Goal: Task Accomplishment & Management: Manage account settings

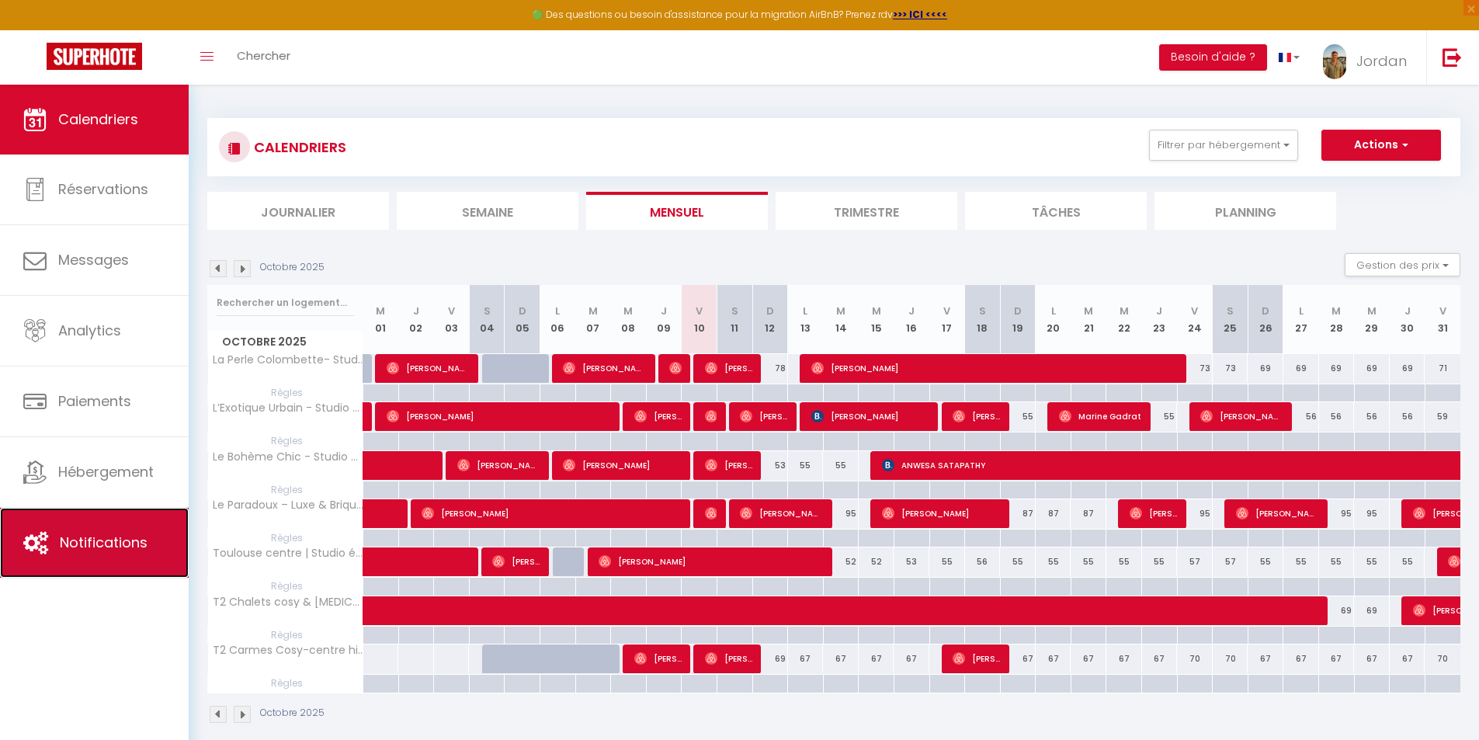
click at [97, 528] on link "Notifications" at bounding box center [94, 543] width 189 height 70
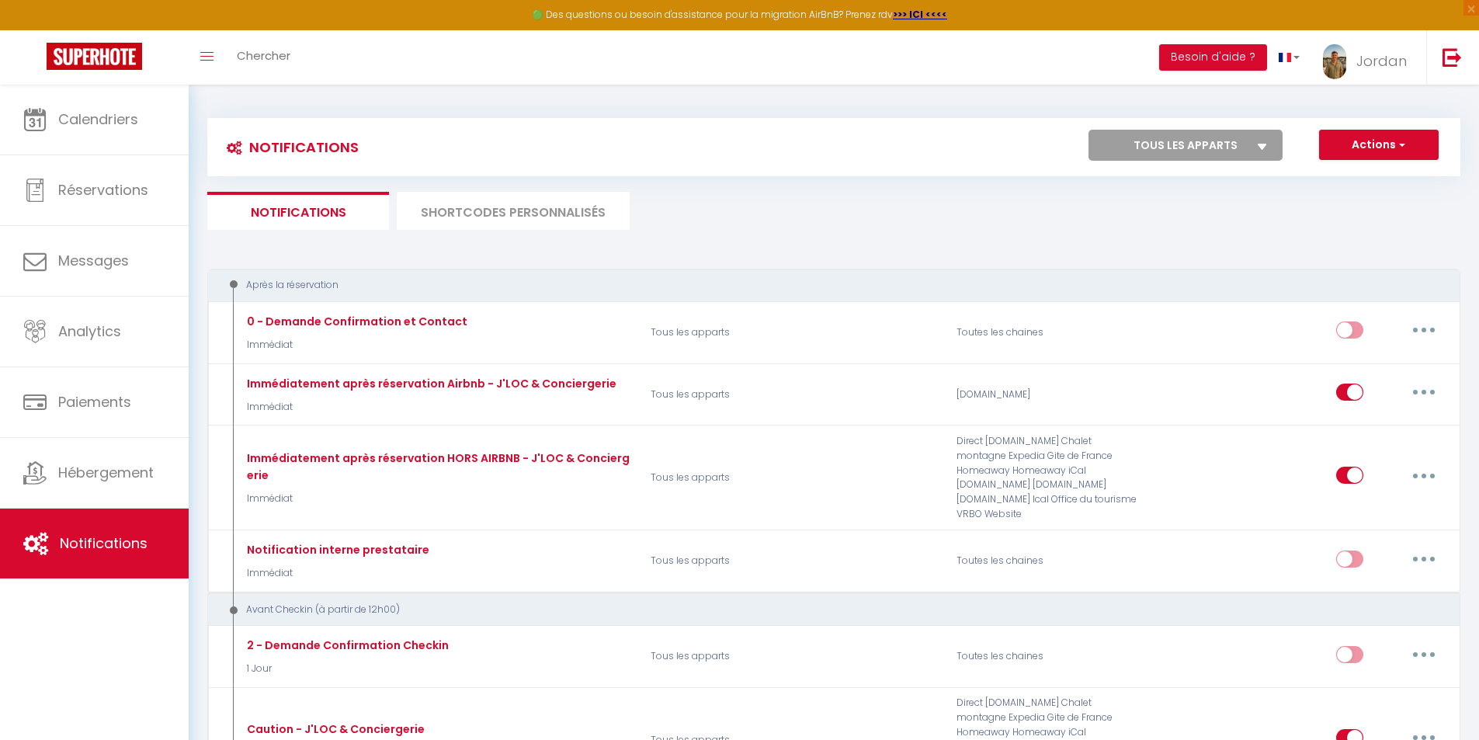
select select
checkbox input "false"
select select
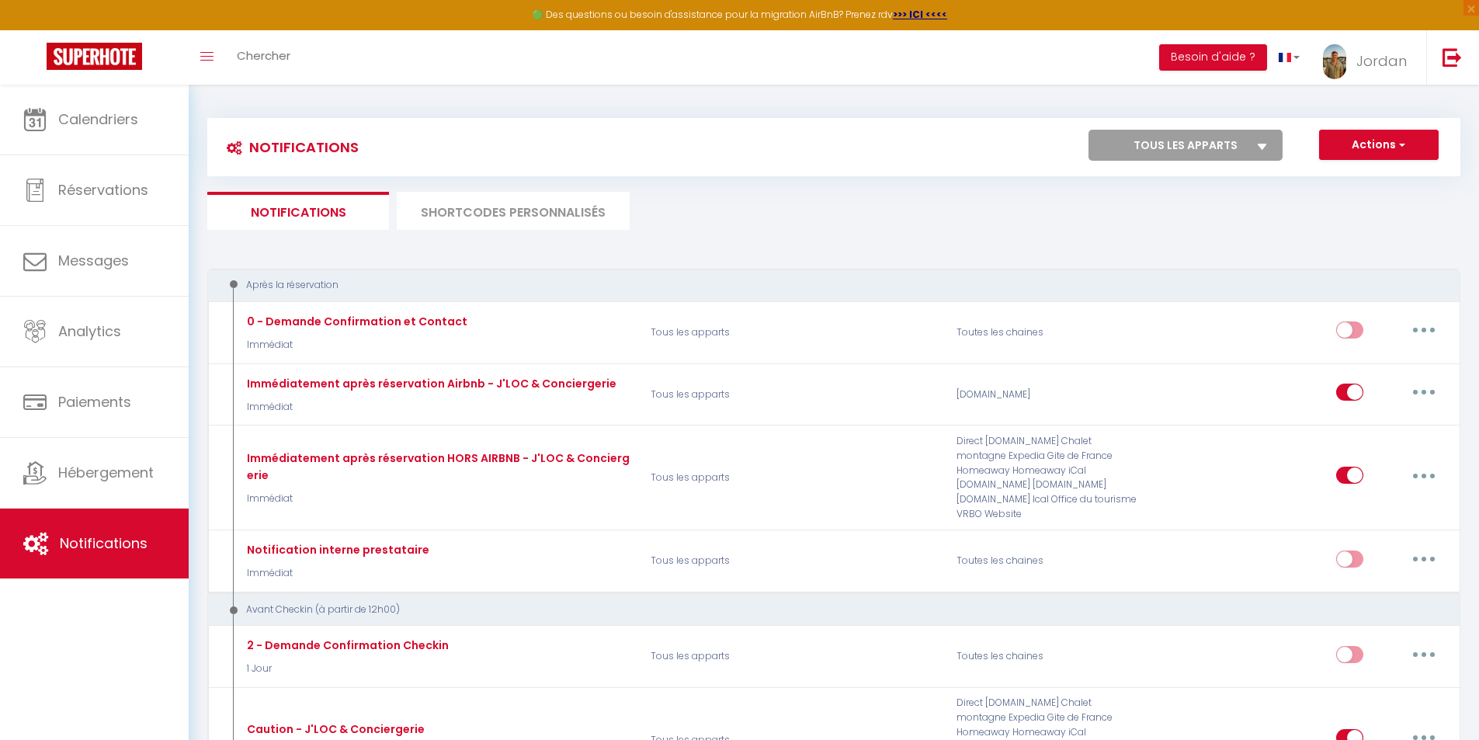
checkbox input "false"
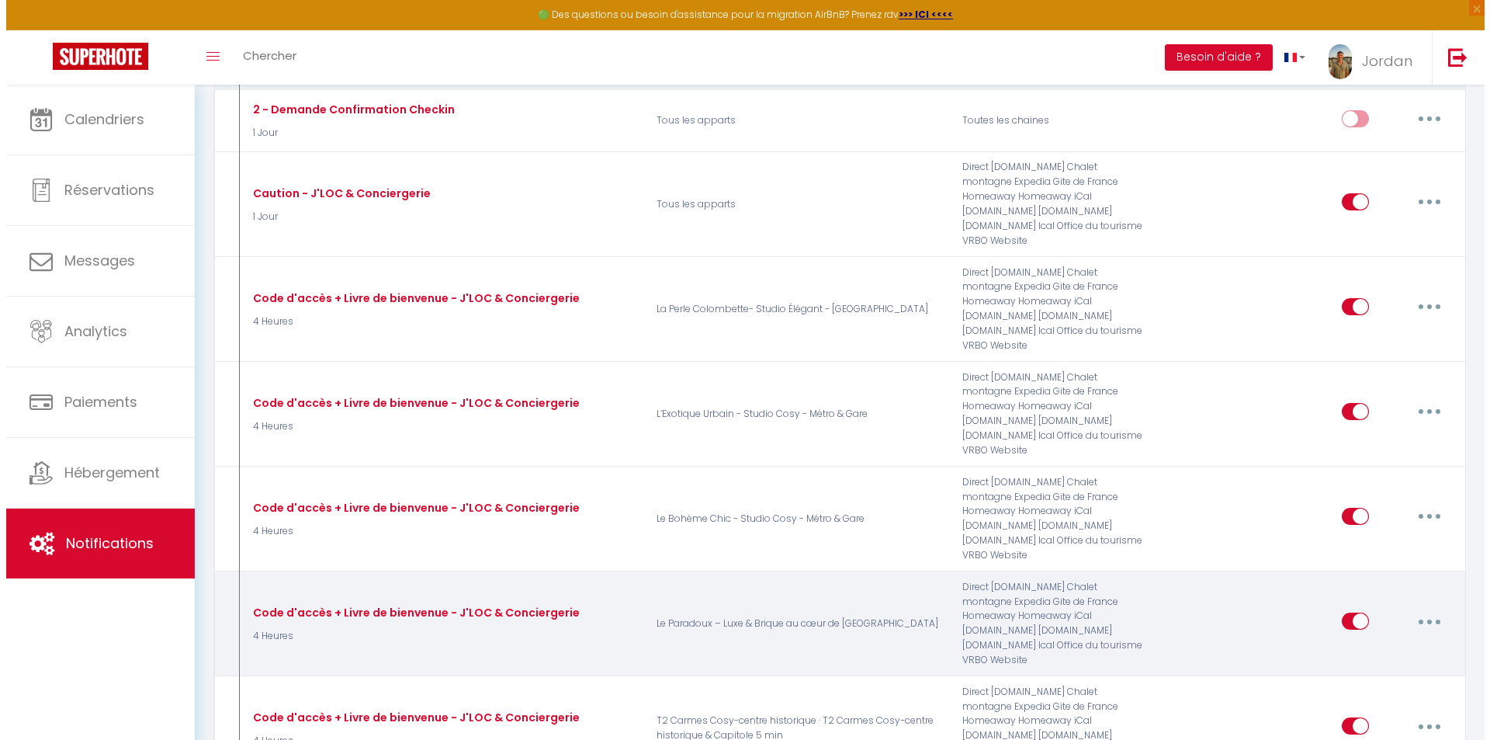
scroll to position [543, 0]
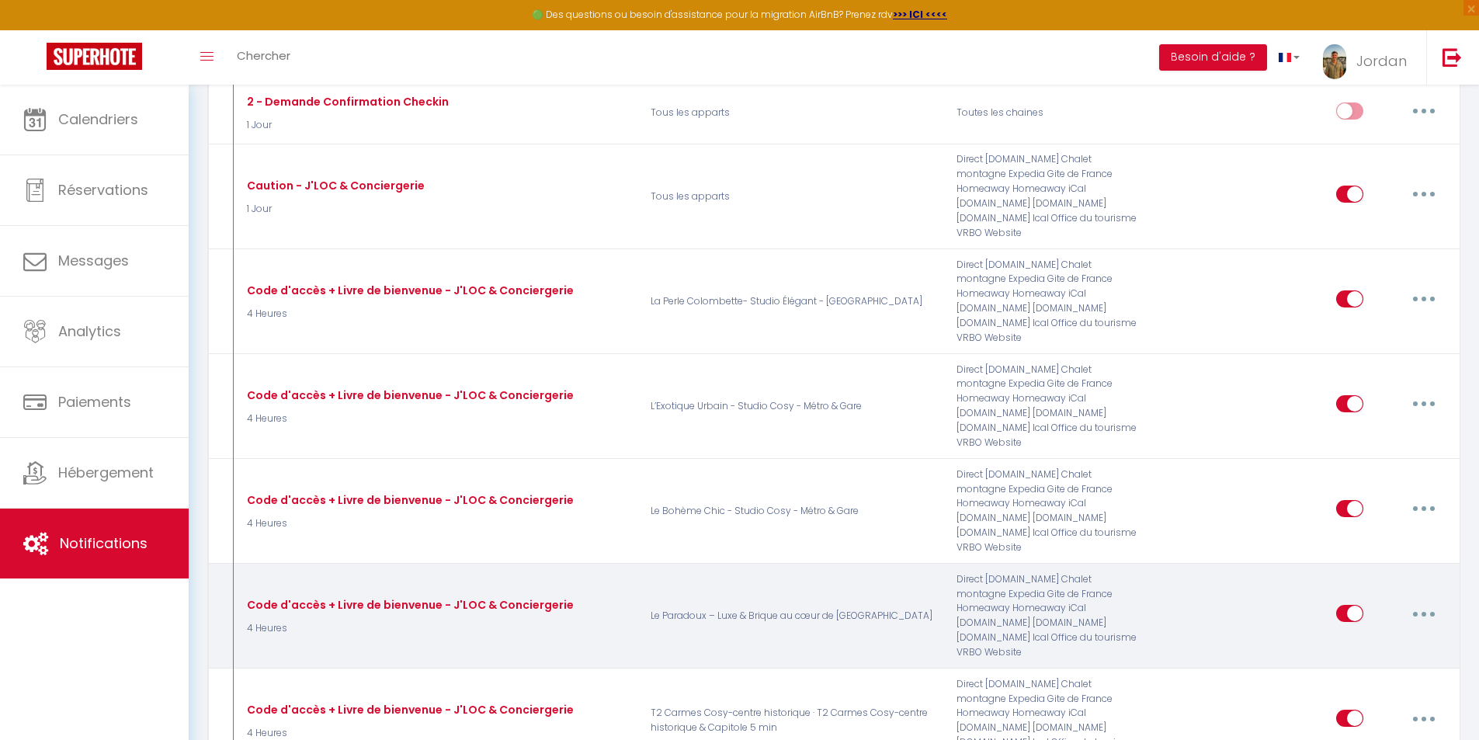
click at [1437, 601] on button "button" at bounding box center [1423, 613] width 43 height 25
click at [1355, 636] on link "Editer" at bounding box center [1383, 649] width 115 height 26
type input "Code d'accès + Livre de bienvenue - J'LOC & Conciergerie"
select select "4 Heures"
select select "if_deposit_is_paid"
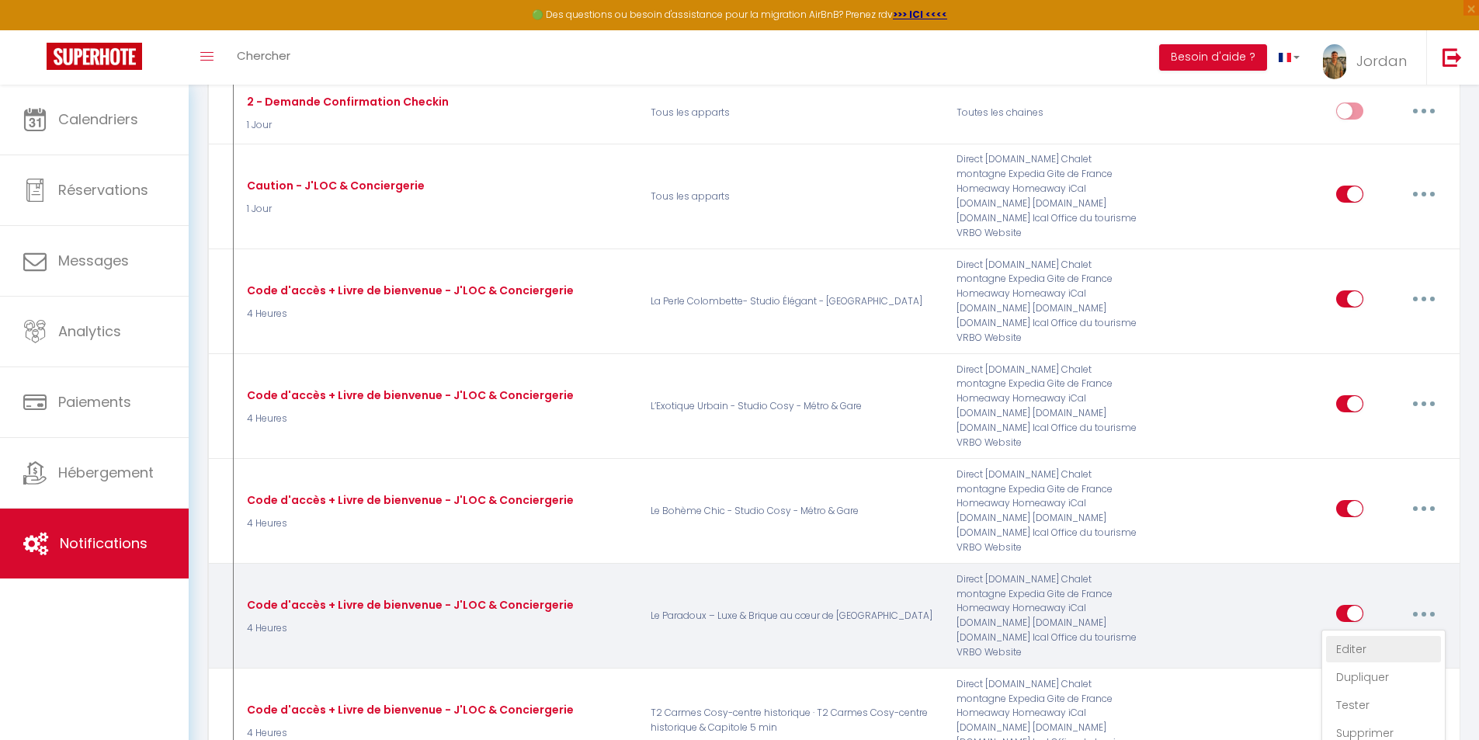
checkbox input "true"
checkbox input "false"
radio input "true"
type input "Vos accès pour [RENTAL:NAME] - J'LOC & Conciergerie"
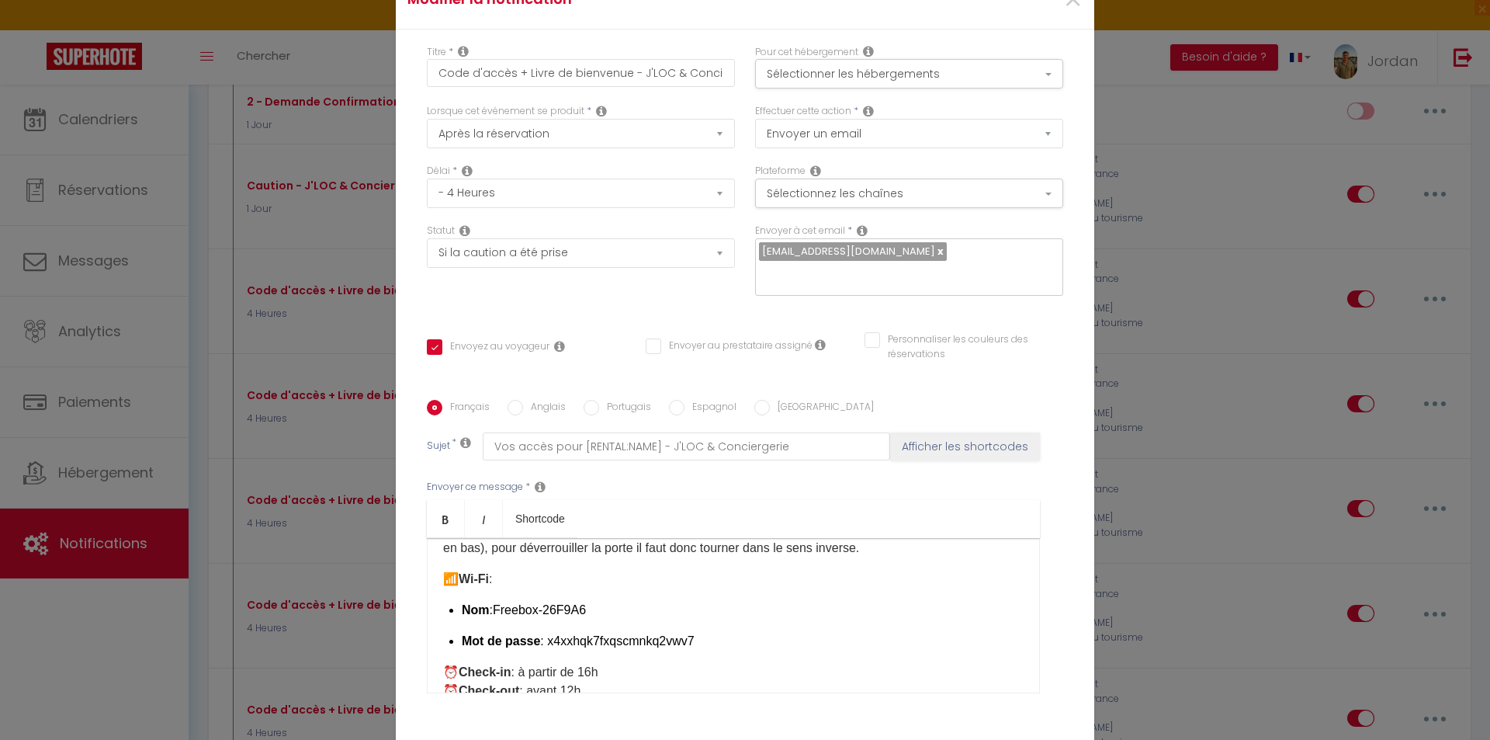
scroll to position [311, 0]
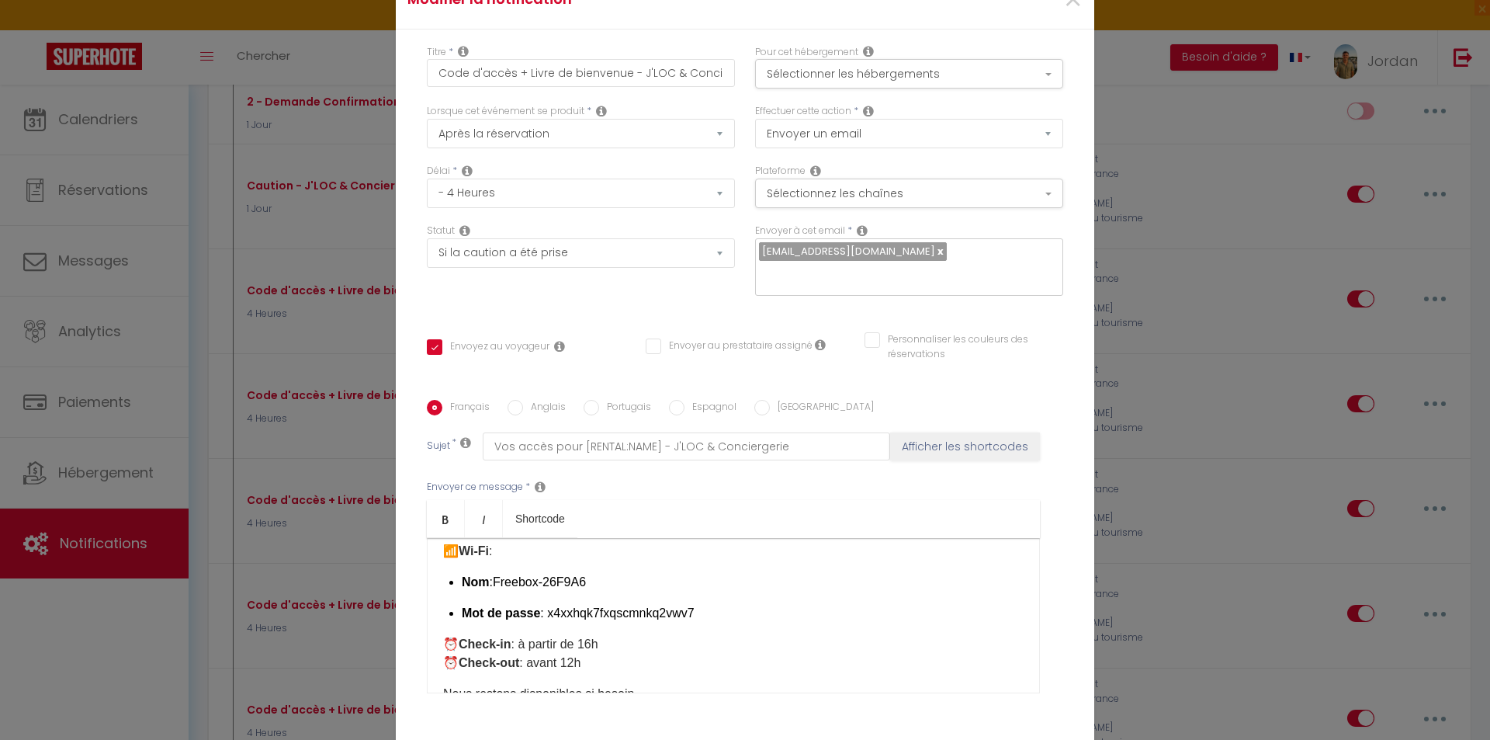
drag, startPoint x: 553, startPoint y: 581, endPoint x: 492, endPoint y: 581, distance: 61.3
click at [492, 581] on p "Nom :Freebox-26F9A6" at bounding box center [743, 582] width 562 height 19
drag, startPoint x: 693, startPoint y: 616, endPoint x: 543, endPoint y: 609, distance: 150.8
click at [543, 609] on p "Mot de passe : x4xxhqk7fxqscmnkq2vwv7" at bounding box center [743, 613] width 562 height 19
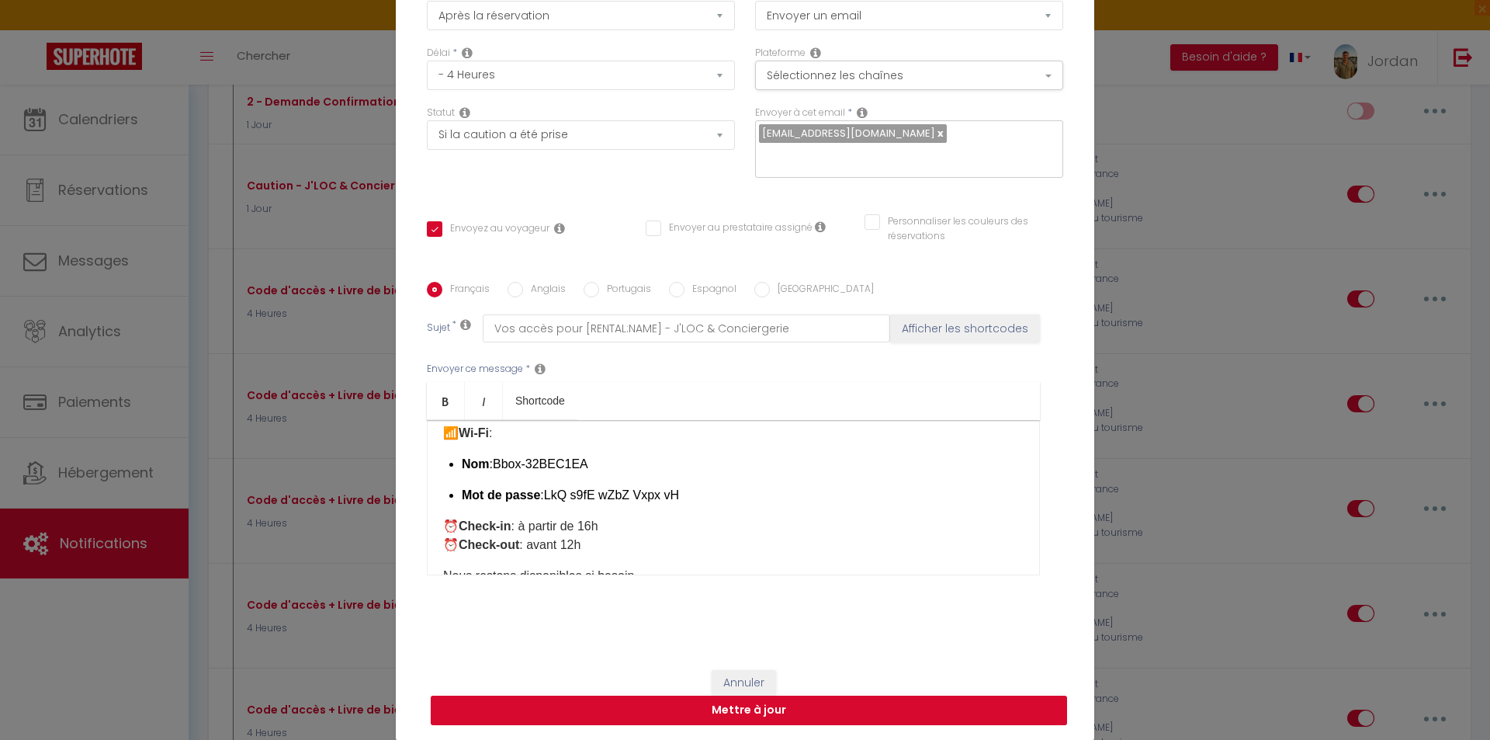
click at [761, 703] on button "Mettre à jour" at bounding box center [749, 710] width 637 height 29
checkbox input "true"
checkbox input "false"
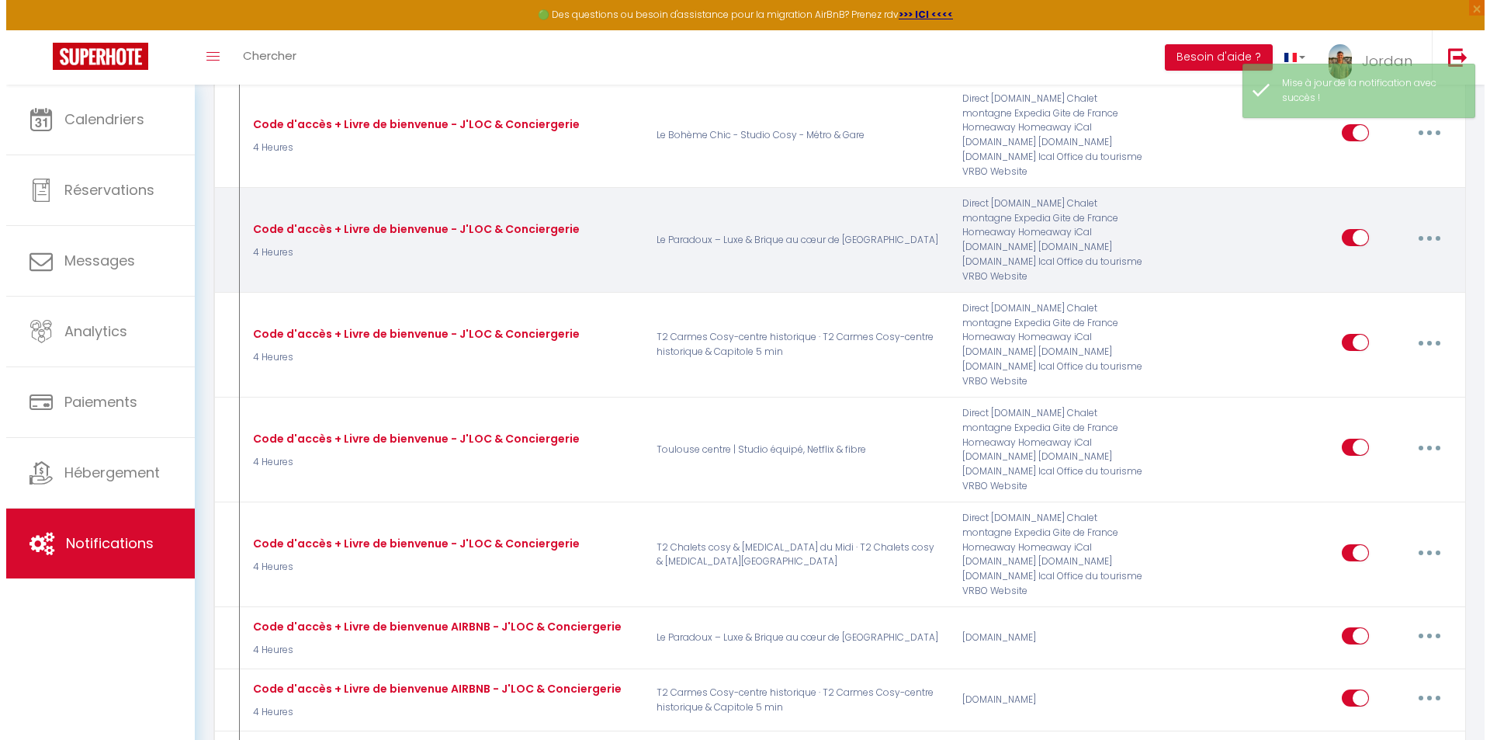
scroll to position [1009, 0]
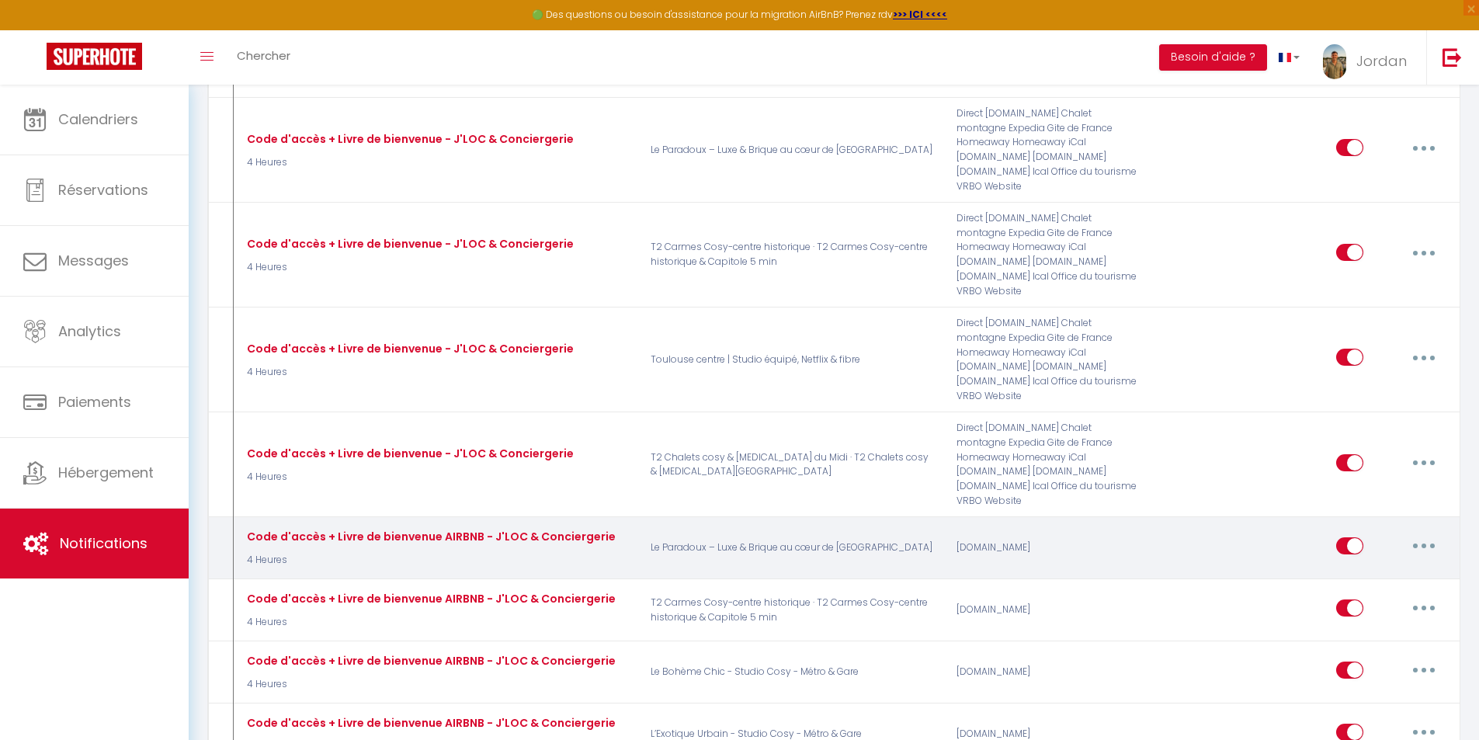
click at [1414, 533] on button "button" at bounding box center [1423, 545] width 43 height 25
click at [1373, 567] on link "Editer" at bounding box center [1383, 580] width 115 height 26
type input "Code d'accès + Livre de bienvenue AIRBNB - J'LOC & Conciergerie"
select select "4 Heures"
select select "if_booking_is_paid"
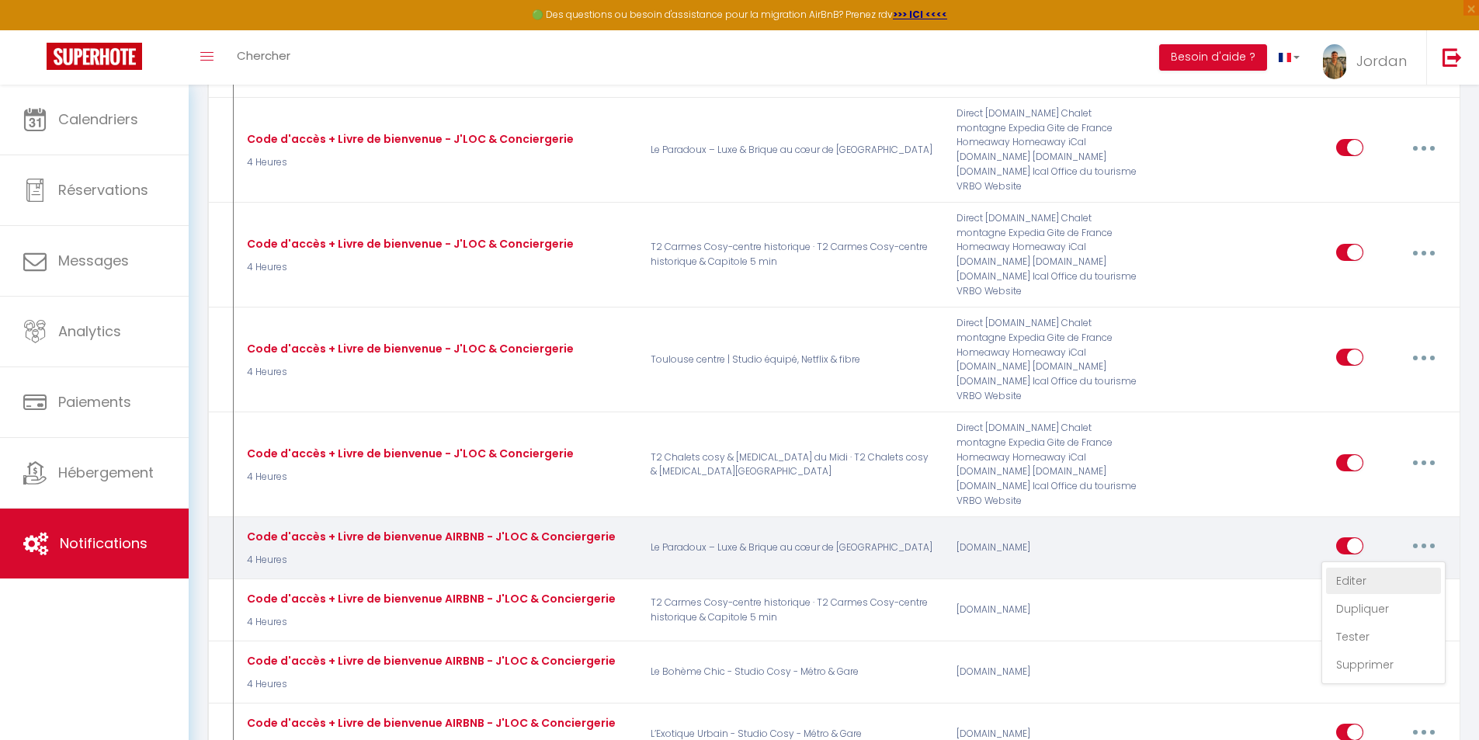
checkbox input "true"
checkbox input "false"
radio input "true"
type input "Vos accès pour [RENTAL:NAME] - J'LOC & Conciergerie"
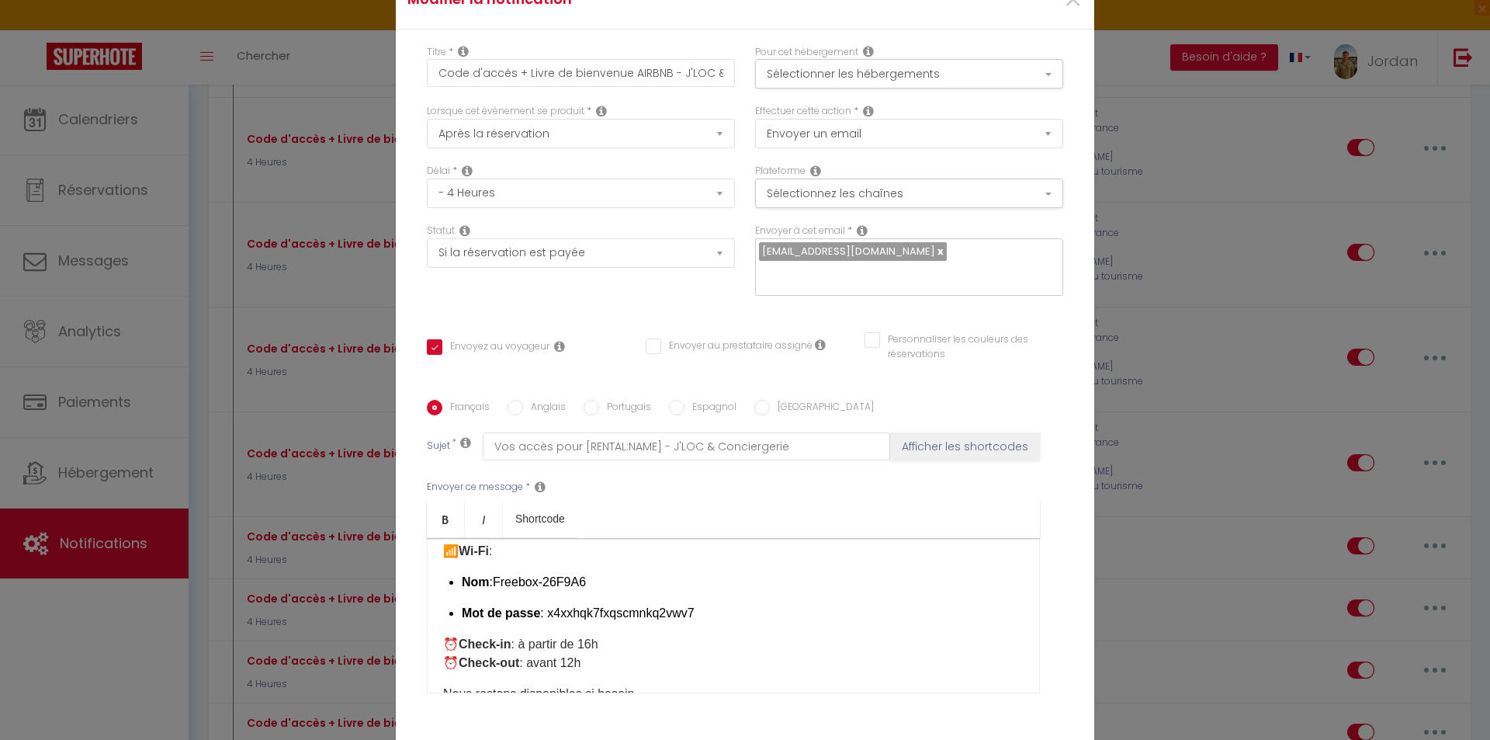
drag, startPoint x: 709, startPoint y: 497, endPoint x: 545, endPoint y: 501, distance: 163.8
click at [545, 604] on p "Mot de passe : x4xxhqk7fxqscmnkq2vwv7" at bounding box center [743, 613] width 562 height 19
drag, startPoint x: 576, startPoint y: 470, endPoint x: 492, endPoint y: 474, distance: 83.9
click at [492, 573] on p "Nom :Freebox-26F9A6" at bounding box center [743, 582] width 562 height 19
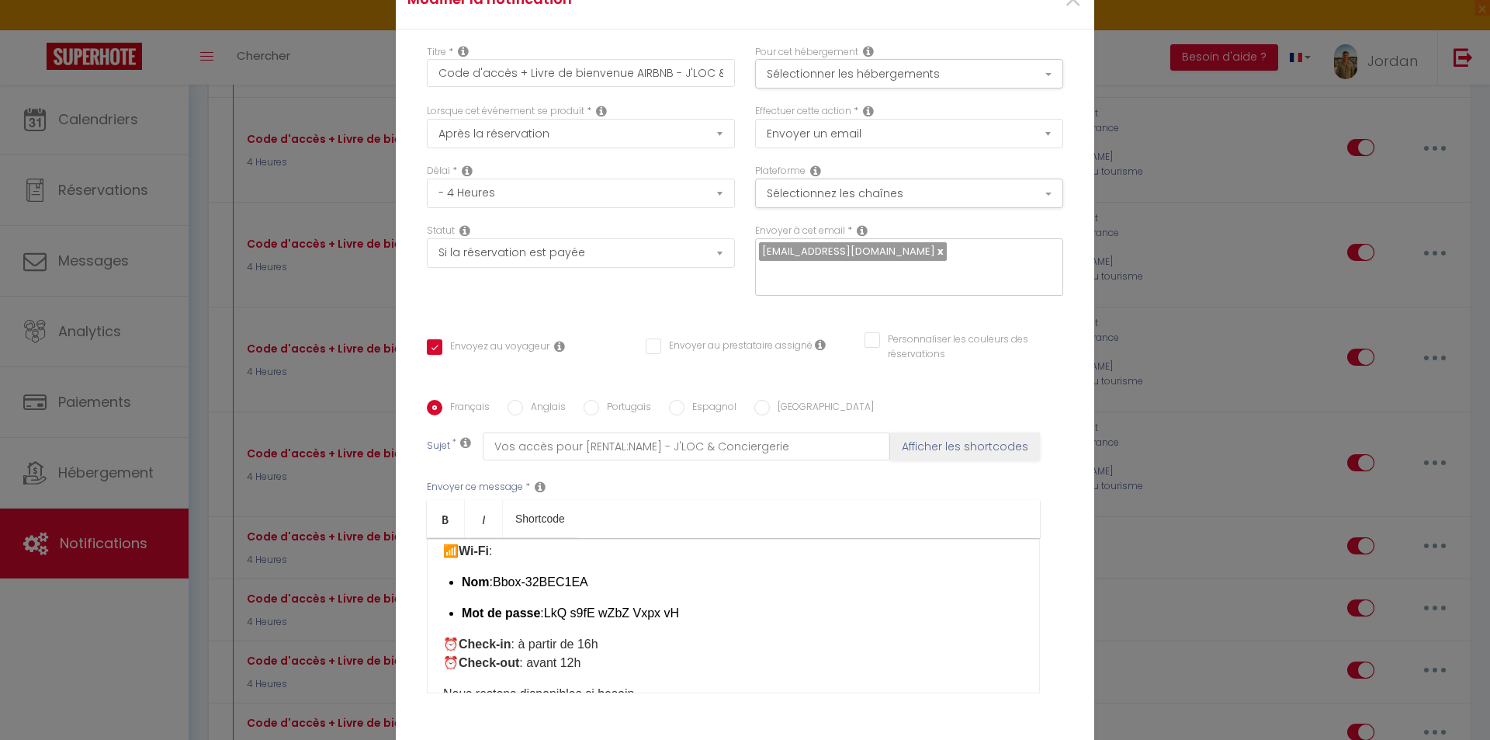
checkbox input "true"
checkbox input "false"
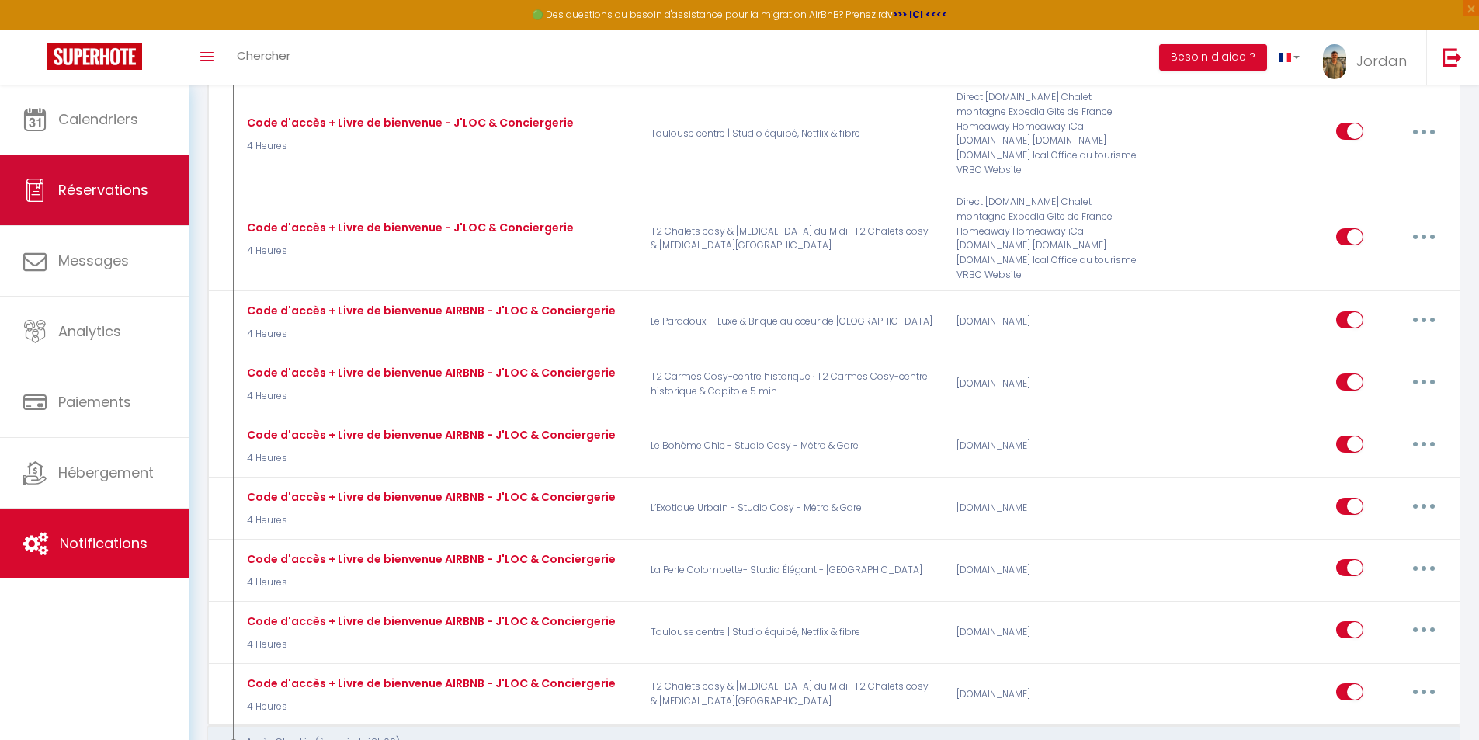
scroll to position [1087, 0]
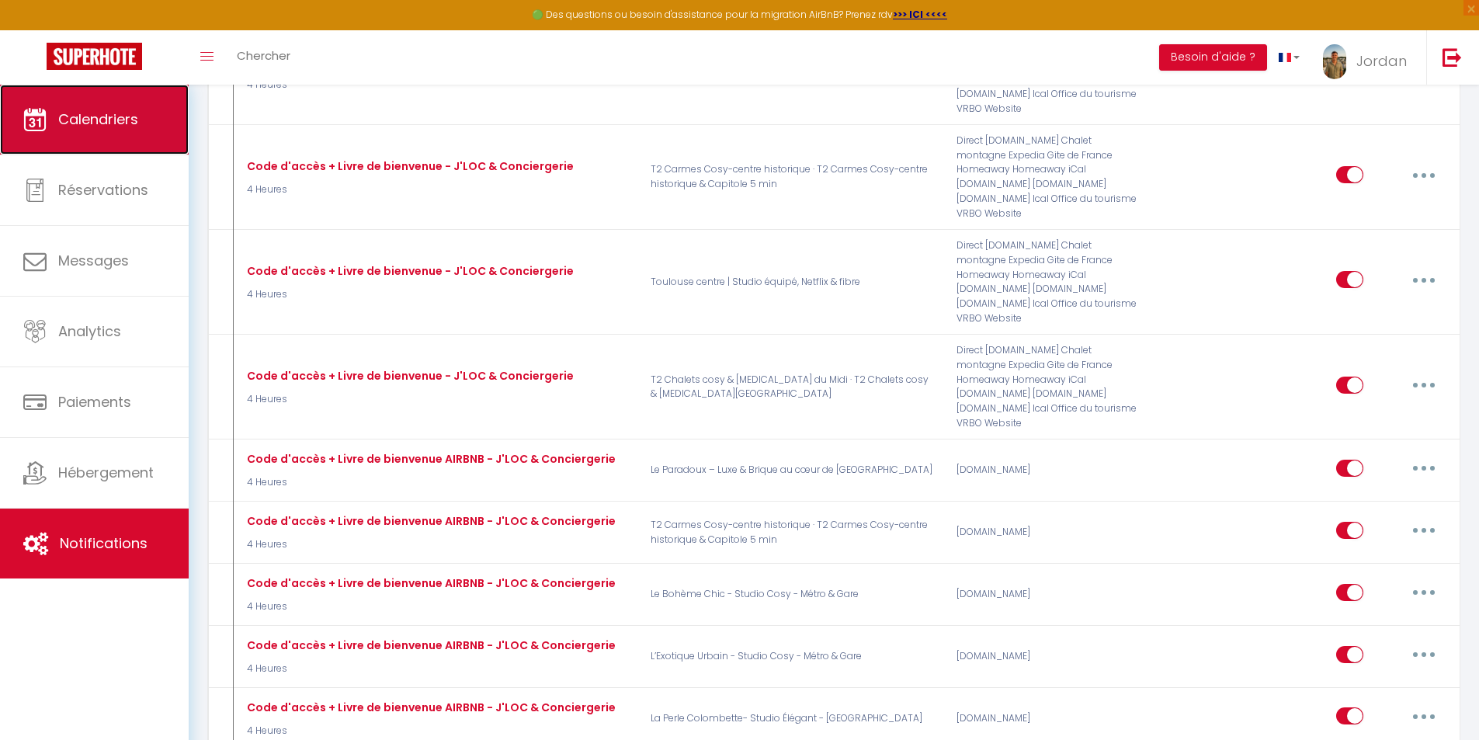
click at [116, 141] on link "Calendriers" at bounding box center [94, 120] width 189 height 70
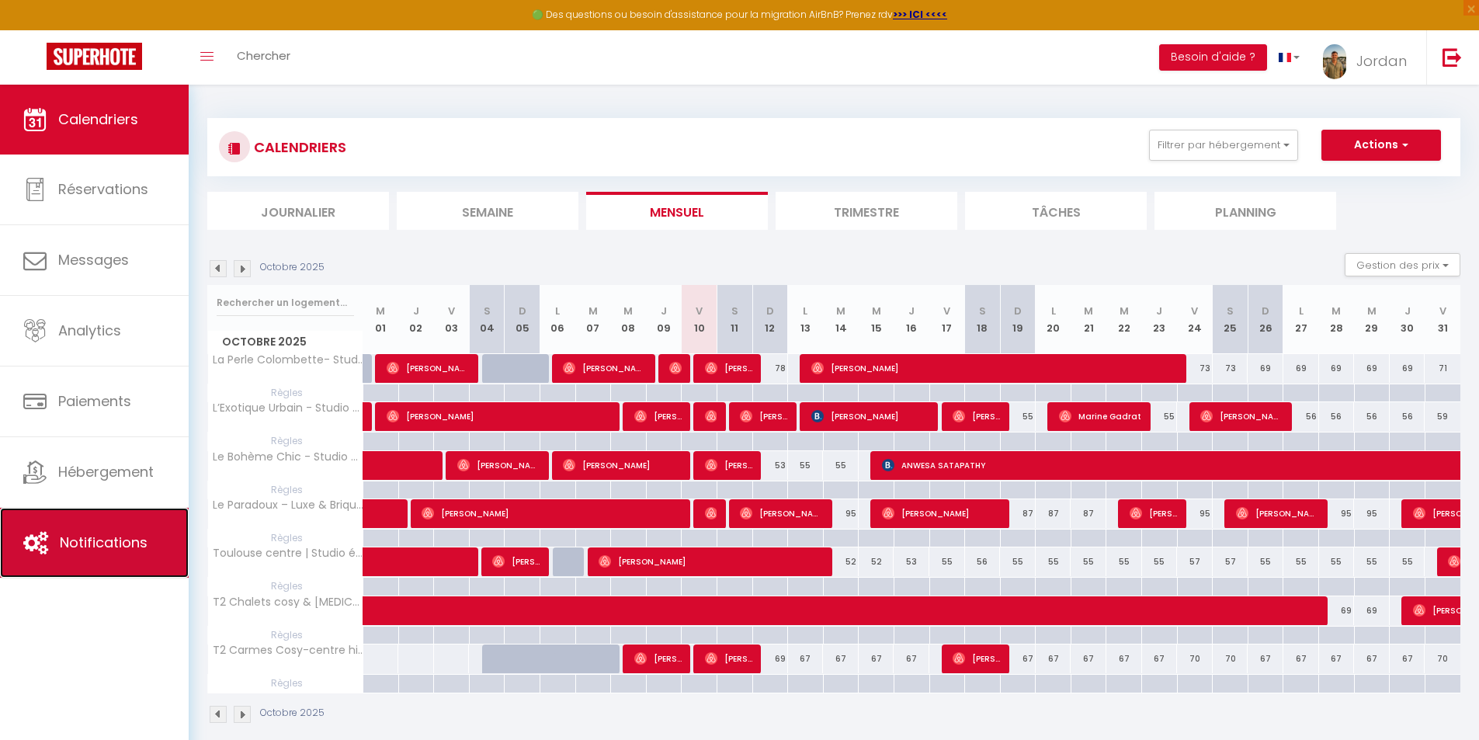
click at [144, 536] on span "Notifications" at bounding box center [104, 542] width 88 height 19
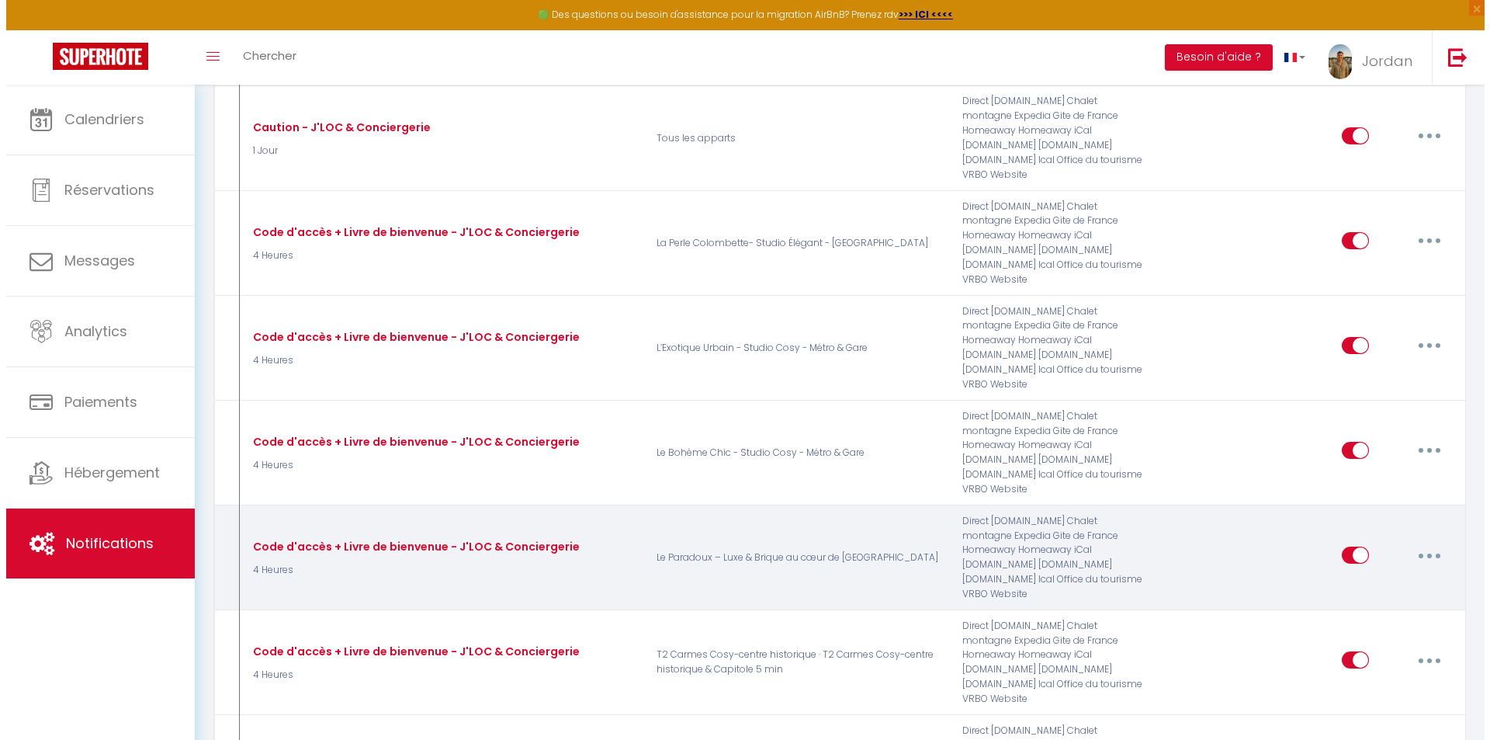
scroll to position [621, 0]
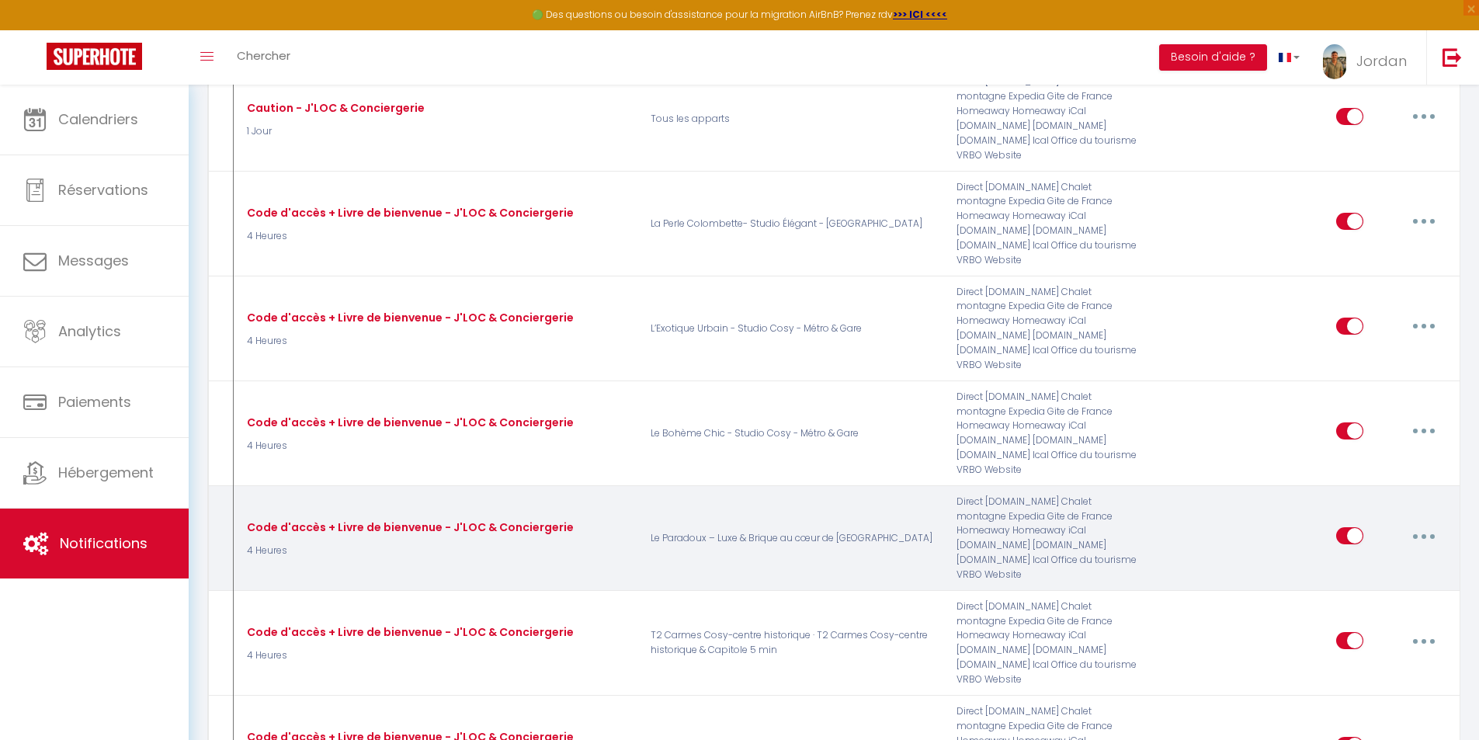
click at [1414, 523] on button "button" at bounding box center [1423, 535] width 43 height 25
click at [1361, 558] on link "Editer" at bounding box center [1383, 571] width 115 height 26
type input "Code d'accès + Livre de bienvenue - J'LOC & Conciergerie"
select select "4 Heures"
select select "if_deposit_is_paid"
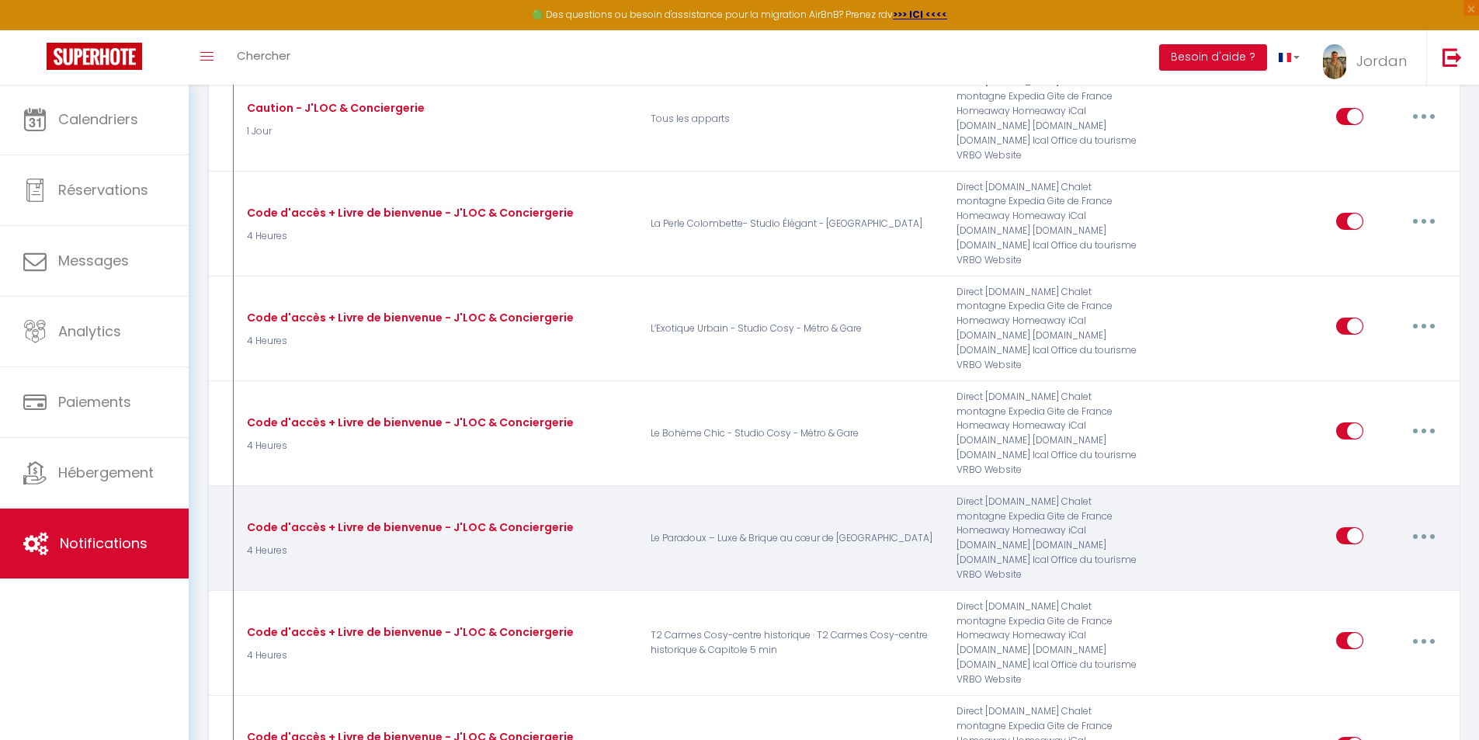
checkbox input "true"
checkbox input "false"
radio input "true"
type input "Vos accès pour [RENTAL:NAME] - J'LOC & Conciergerie"
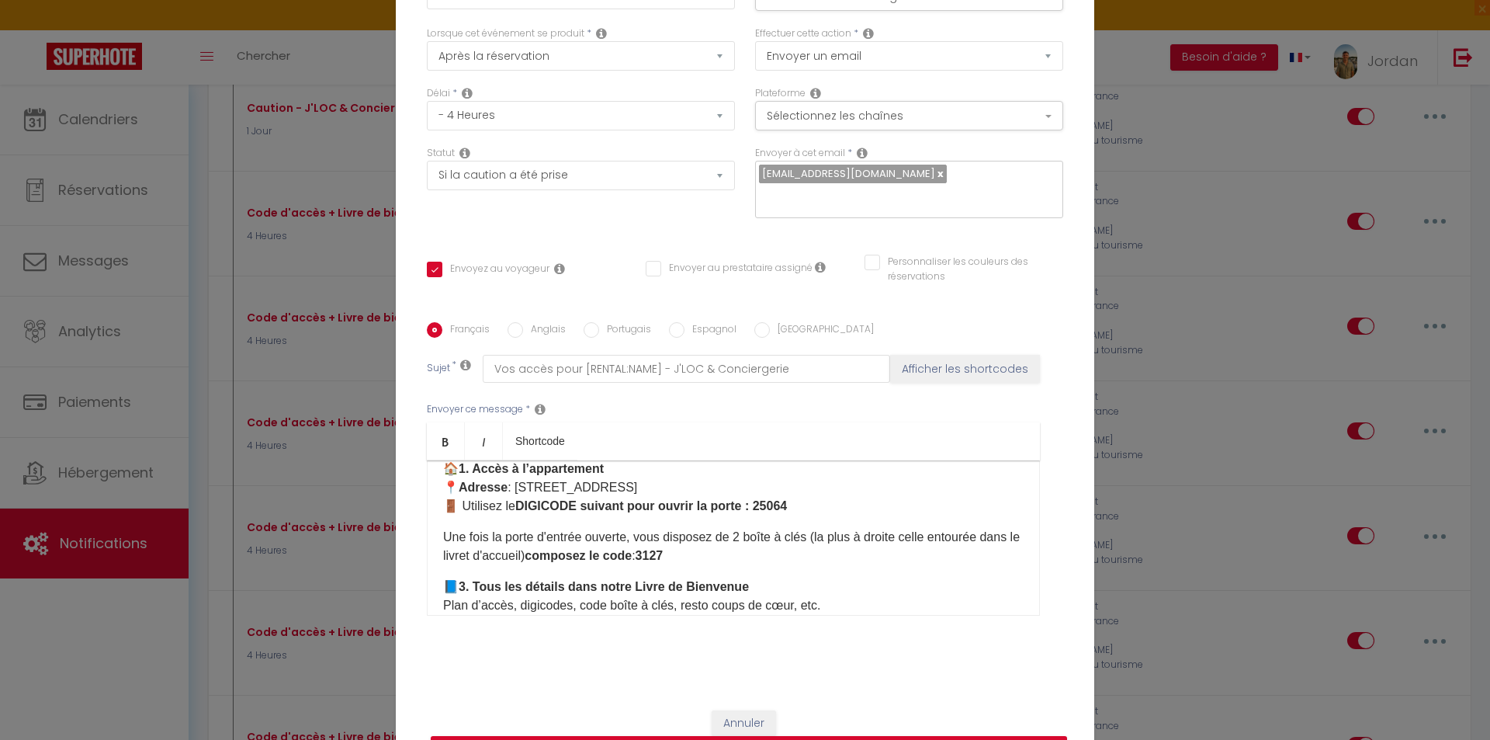
scroll to position [155, 0]
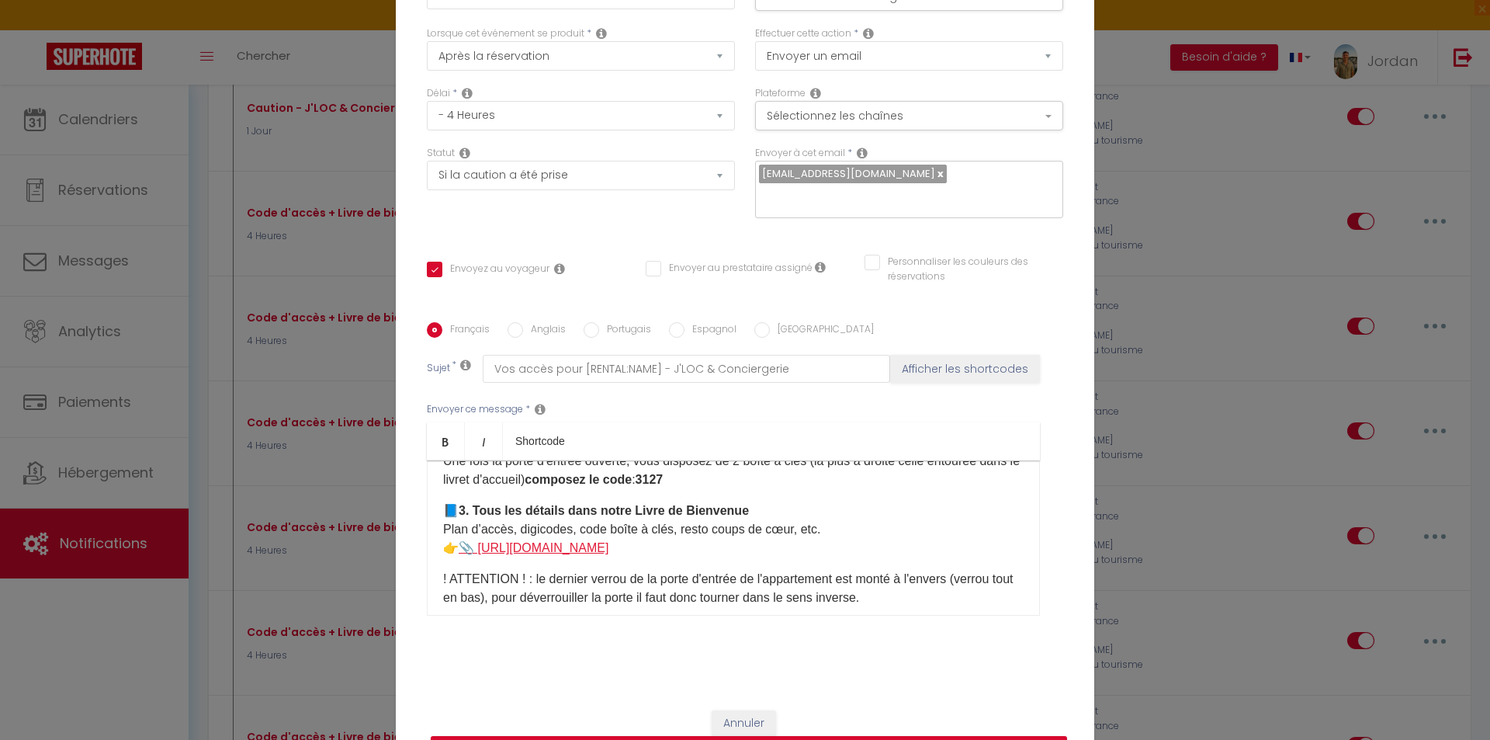
drag, startPoint x: 860, startPoint y: 550, endPoint x: 472, endPoint y: 553, distance: 388.1
click at [472, 553] on p "📘 3. Tous les détails dans notre Livre de Bienvenue Plan d’accès, digicodes, co…" at bounding box center [733, 529] width 581 height 56
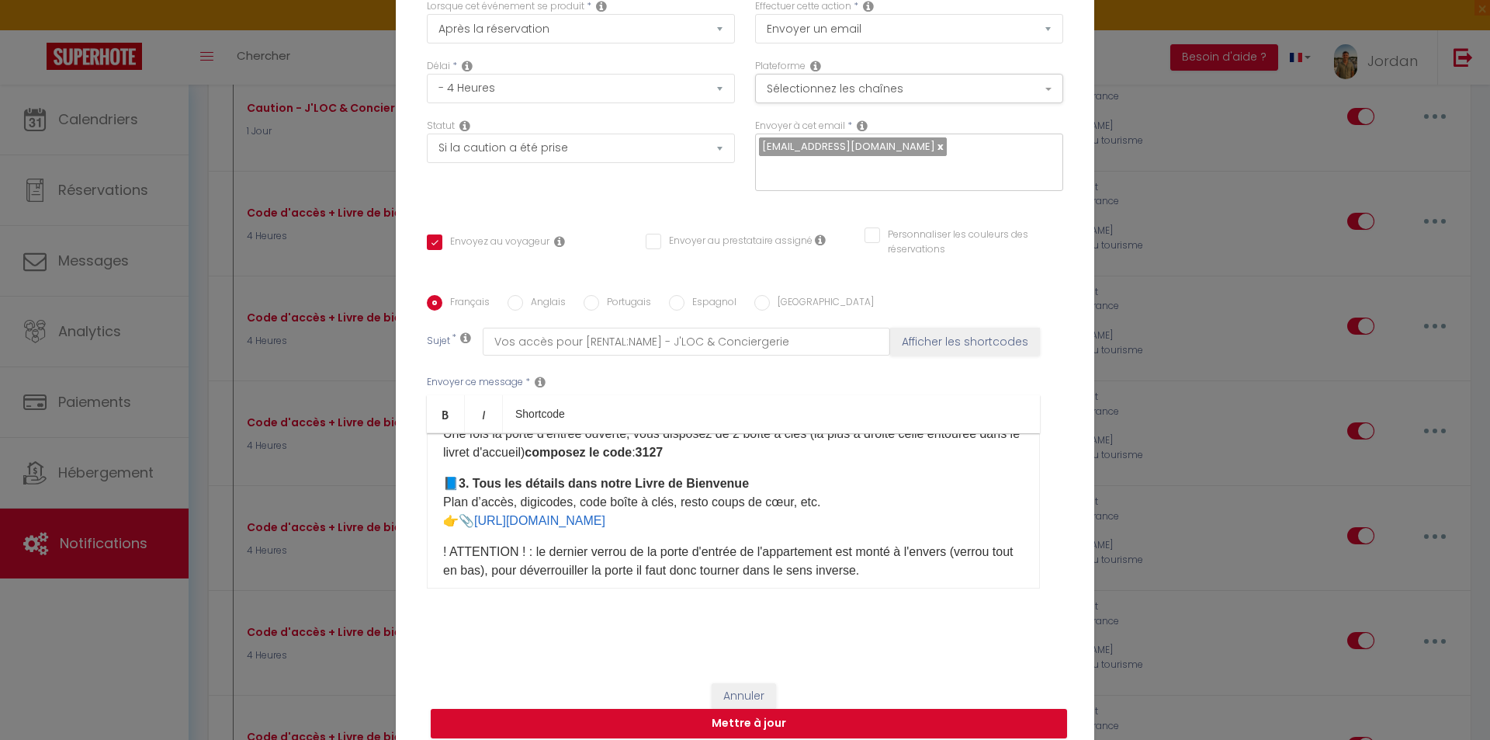
scroll to position [118, 0]
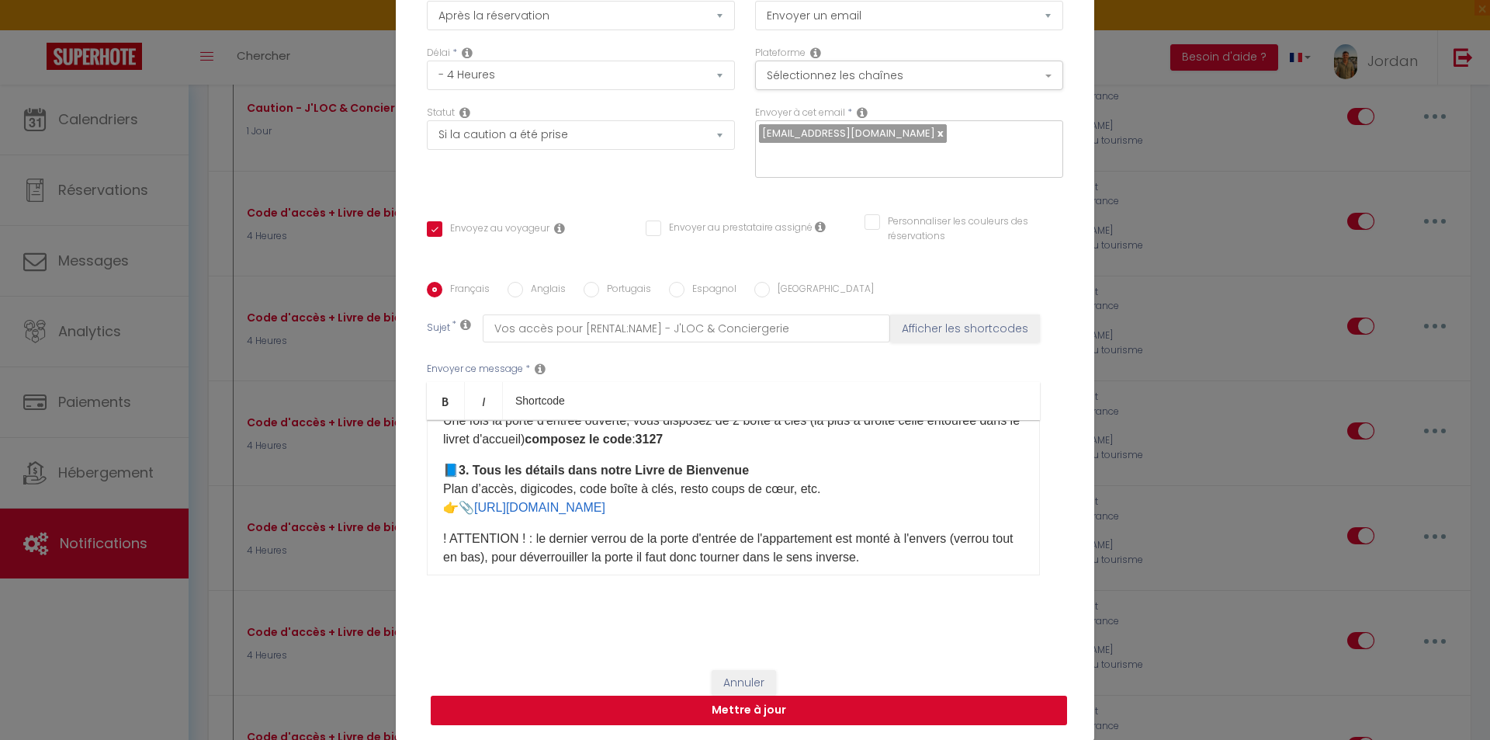
click at [831, 716] on button "Mettre à jour" at bounding box center [749, 710] width 637 height 29
checkbox input "true"
checkbox input "false"
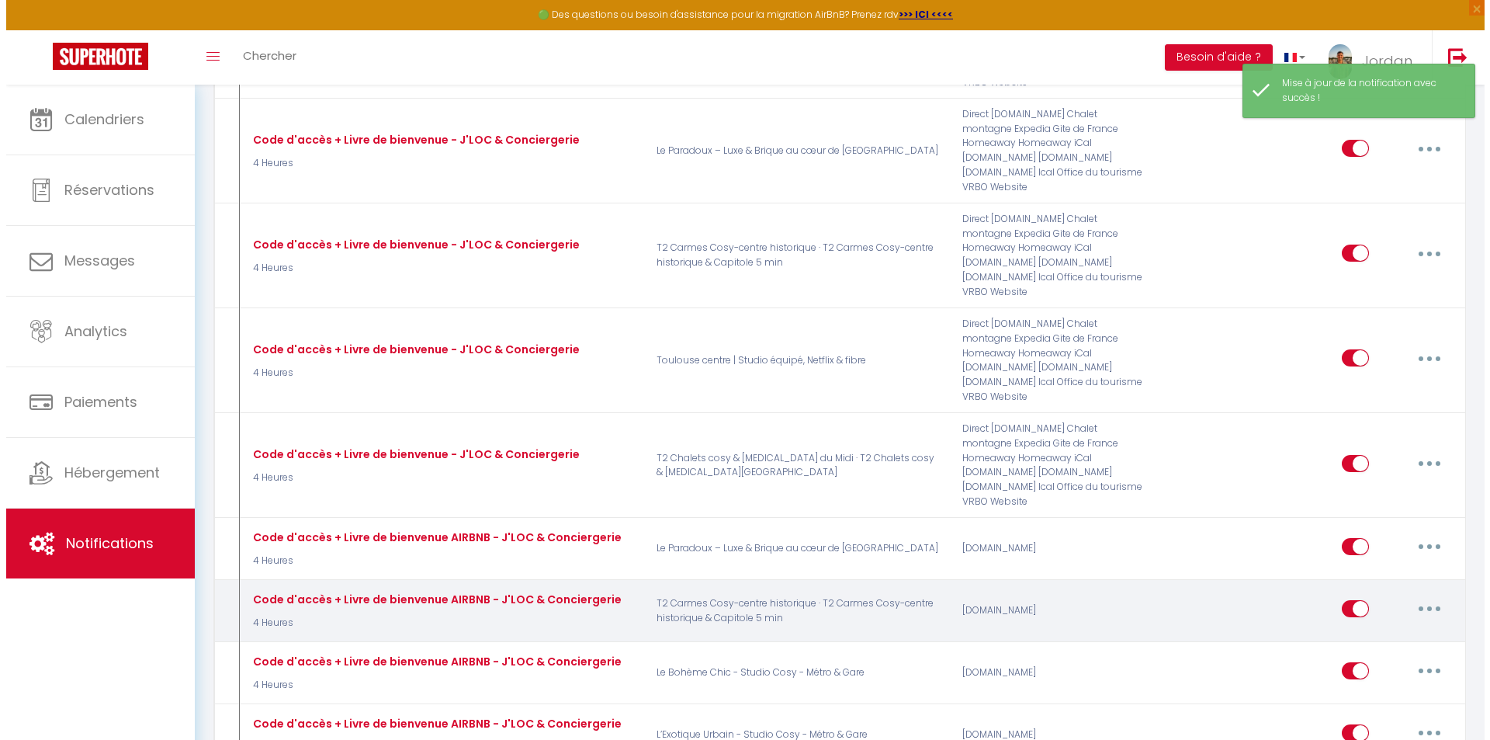
scroll to position [1009, 0]
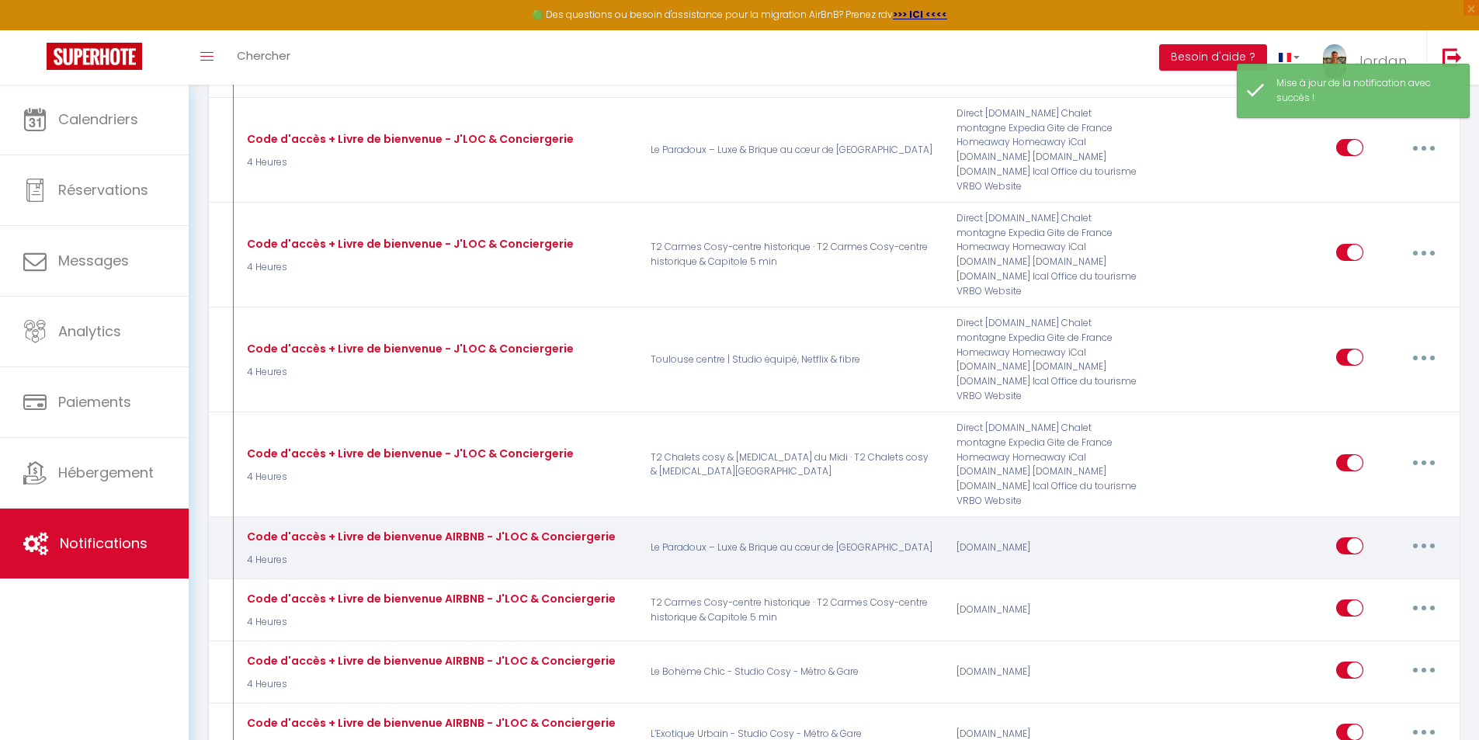
click at [1426, 543] on icon "button" at bounding box center [1423, 545] width 5 height 5
click at [1351, 567] on link "Editer" at bounding box center [1383, 580] width 115 height 26
type input "Code d'accès + Livre de bienvenue AIRBNB - J'LOC & Conciergerie"
select select "4 Heures"
select select "if_booking_is_paid"
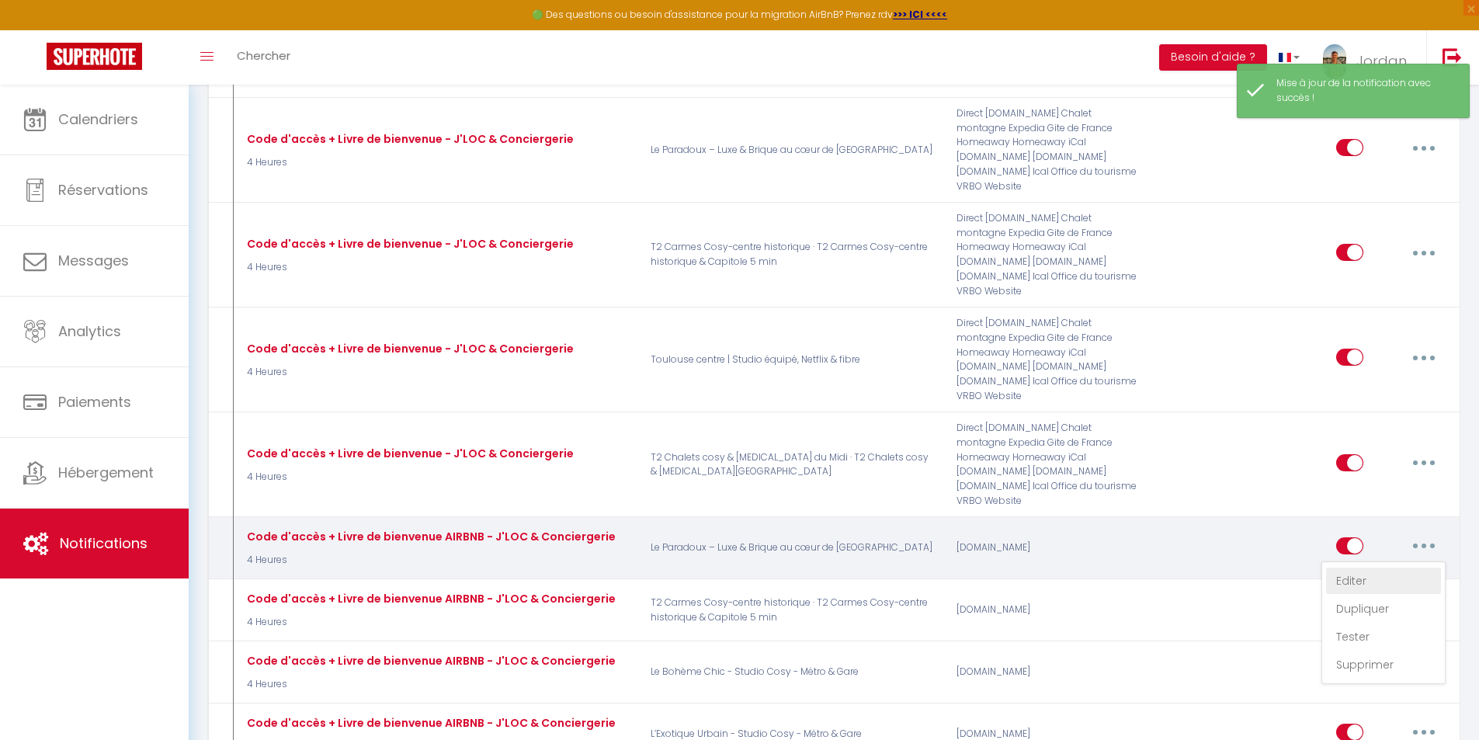
checkbox input "true"
checkbox input "false"
radio input "true"
type input "Vos accès pour [RENTAL:NAME] - J'LOC & Conciergerie"
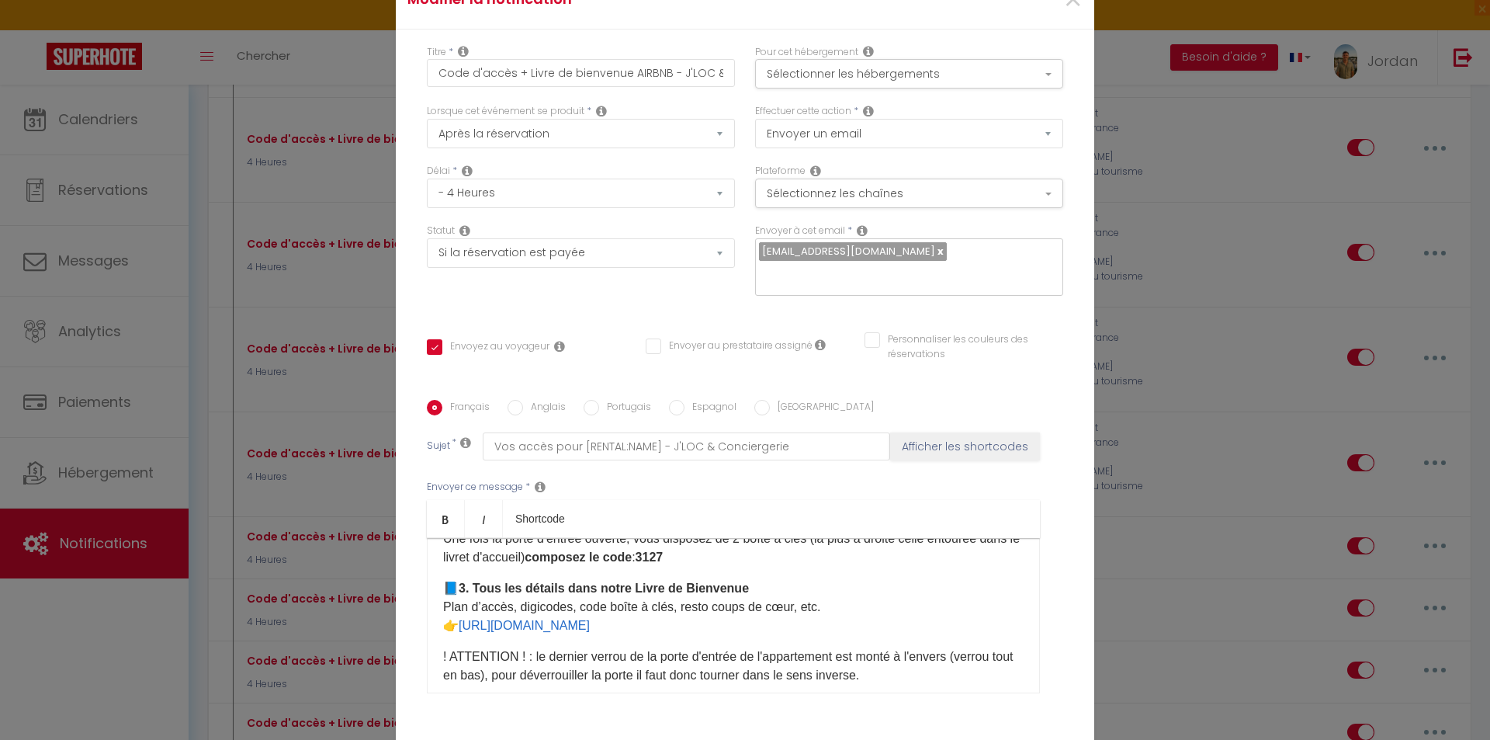
drag, startPoint x: 966, startPoint y: 514, endPoint x: 457, endPoint y: 516, distance: 509.2
click at [457, 579] on p "📘 3. Tous les détails dans notre Livre de Bienvenue Plan d’accès, digicodes, co…" at bounding box center [733, 607] width 581 height 56
checkbox input "true"
checkbox input "false"
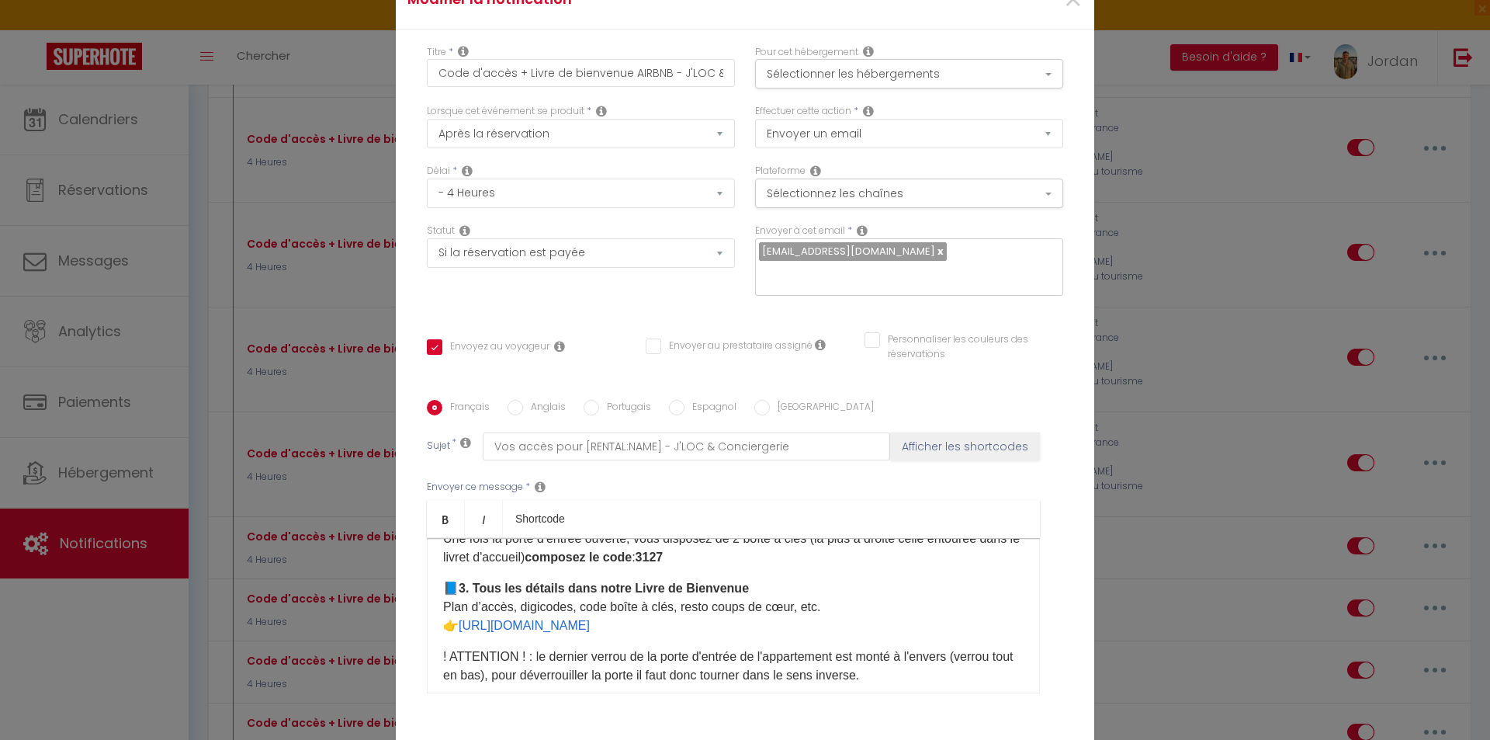
checkbox input "false"
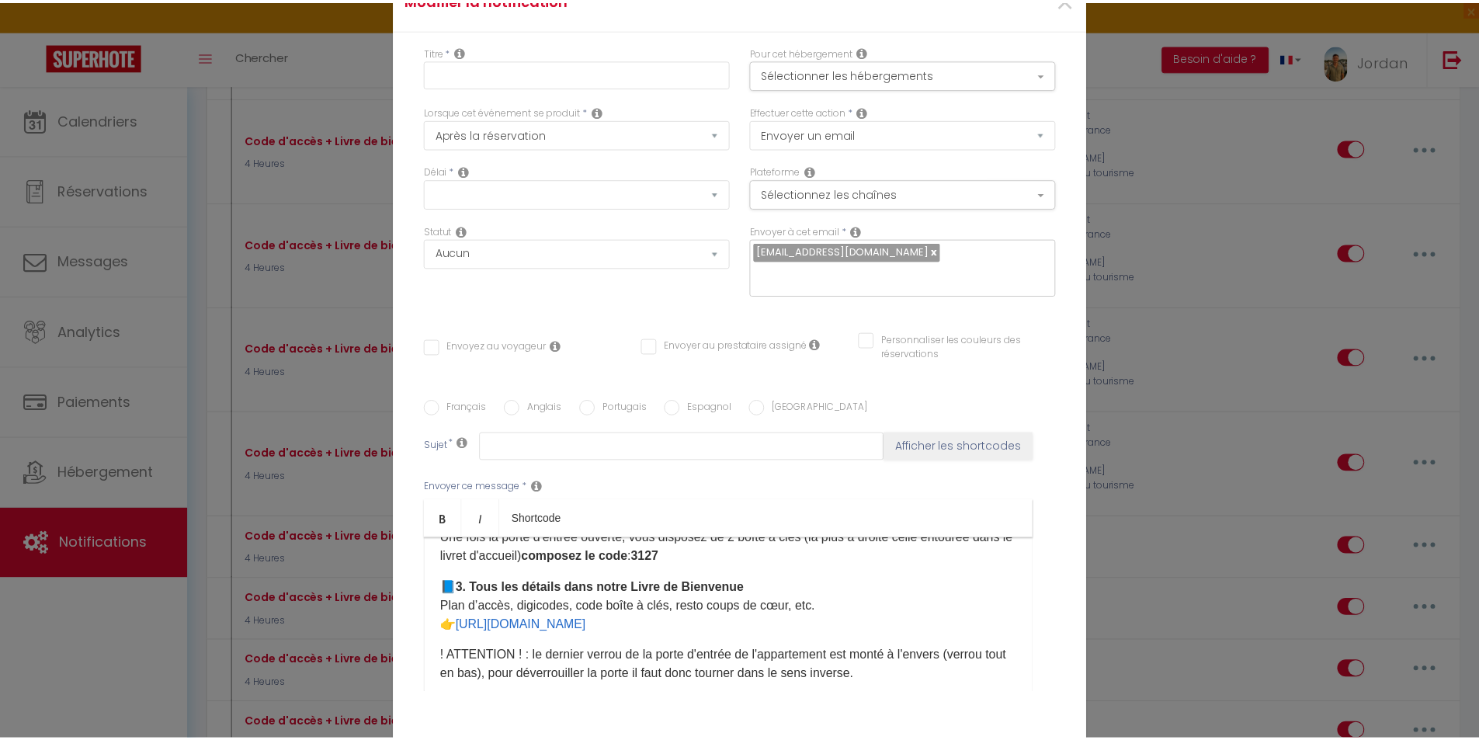
scroll to position [0, 0]
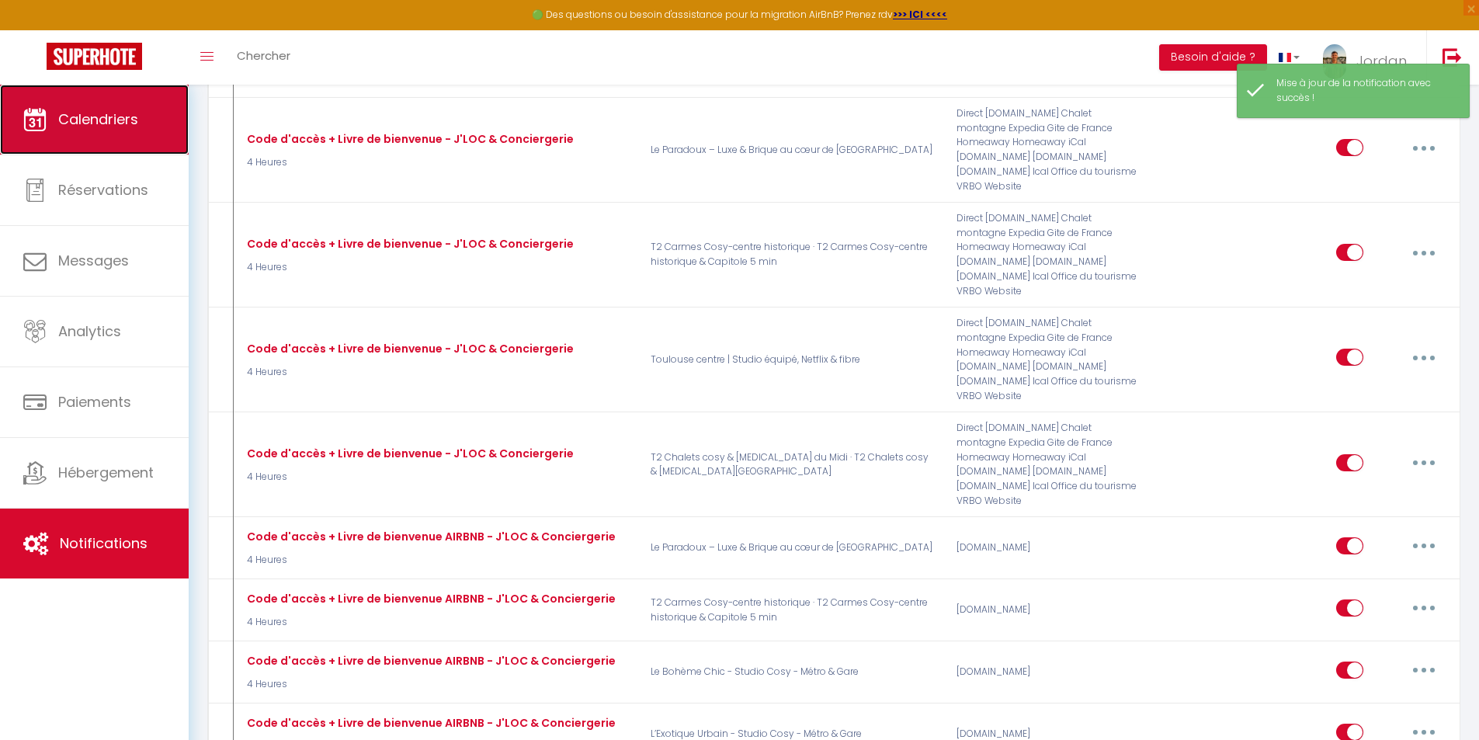
click at [144, 130] on link "Calendriers" at bounding box center [94, 120] width 189 height 70
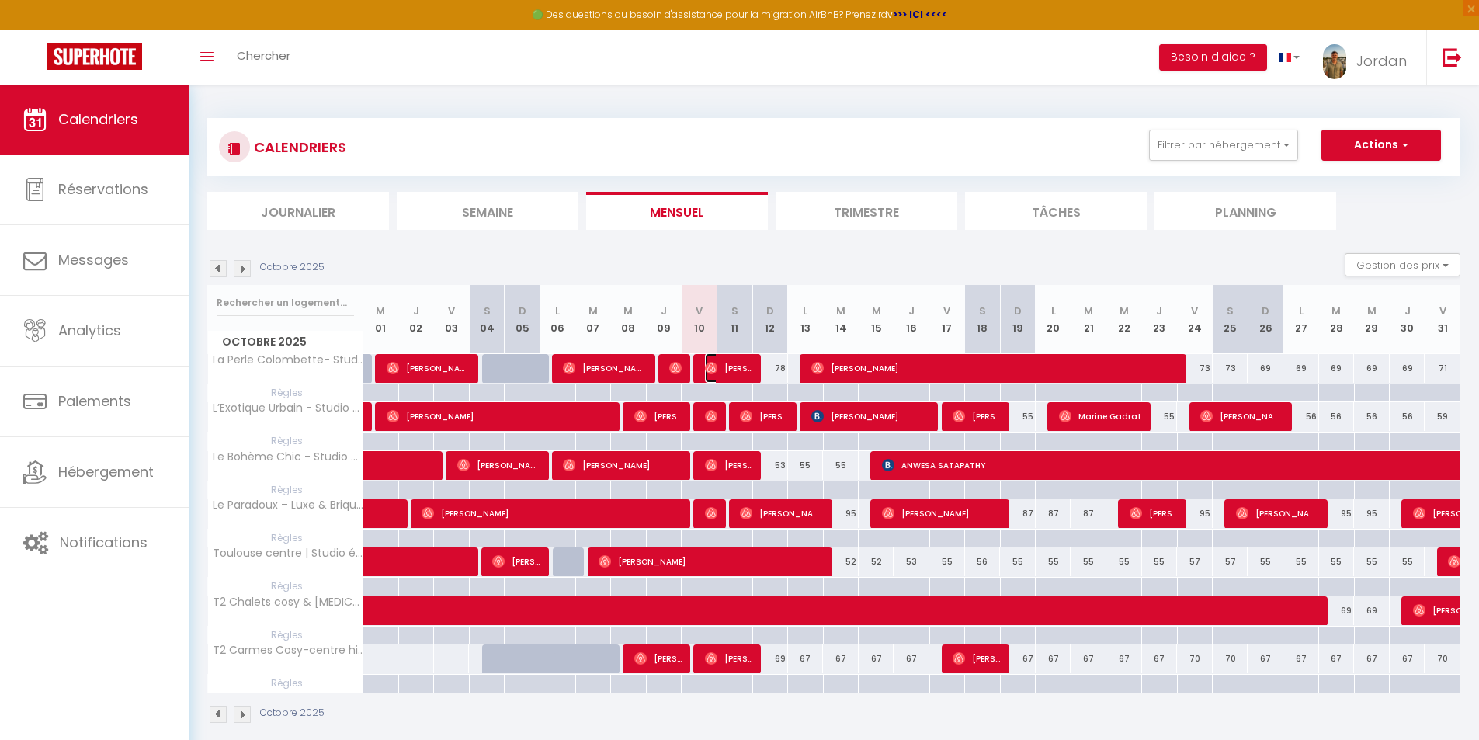
click at [715, 366] on img at bounding box center [711, 368] width 12 height 12
select select "OK"
select select "0"
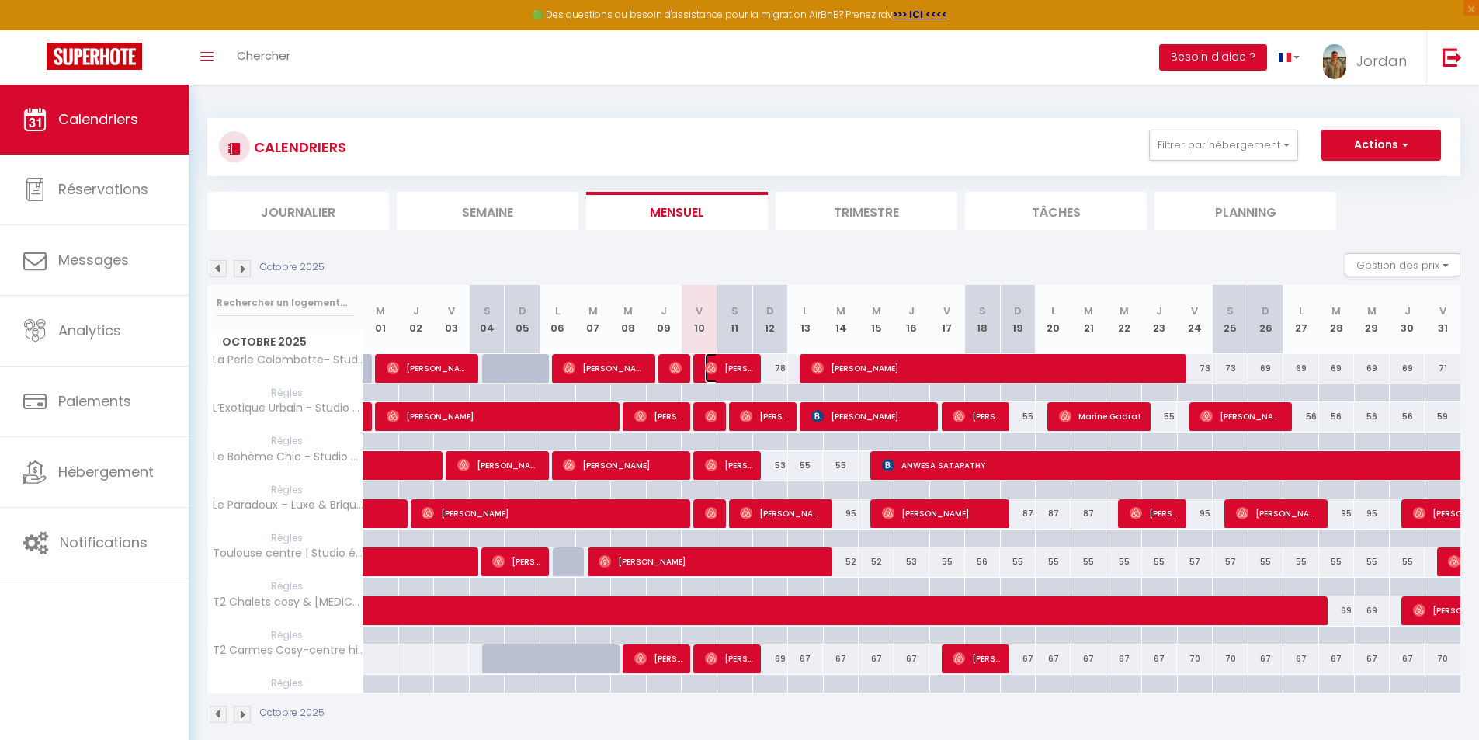
select select "1"
select select
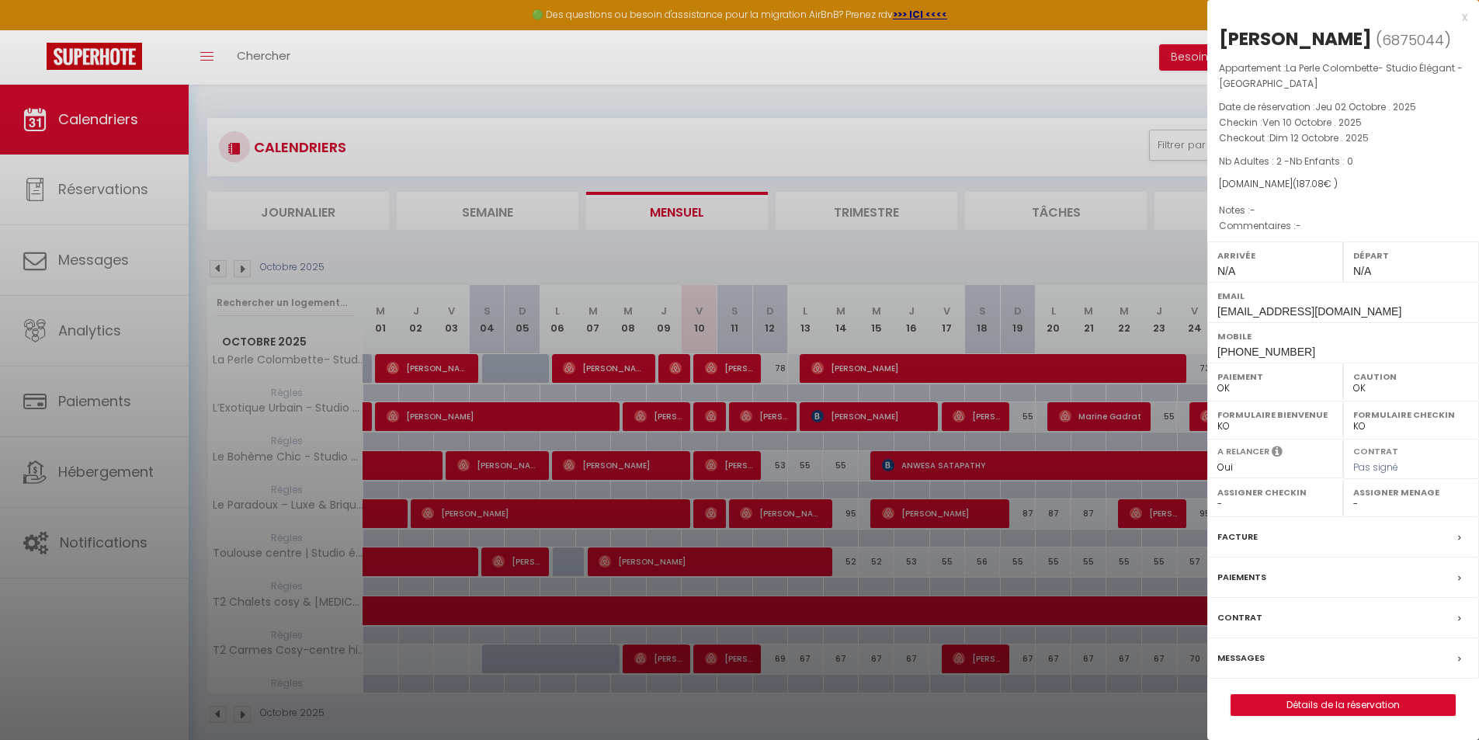
click at [61, 467] on div at bounding box center [739, 370] width 1479 height 740
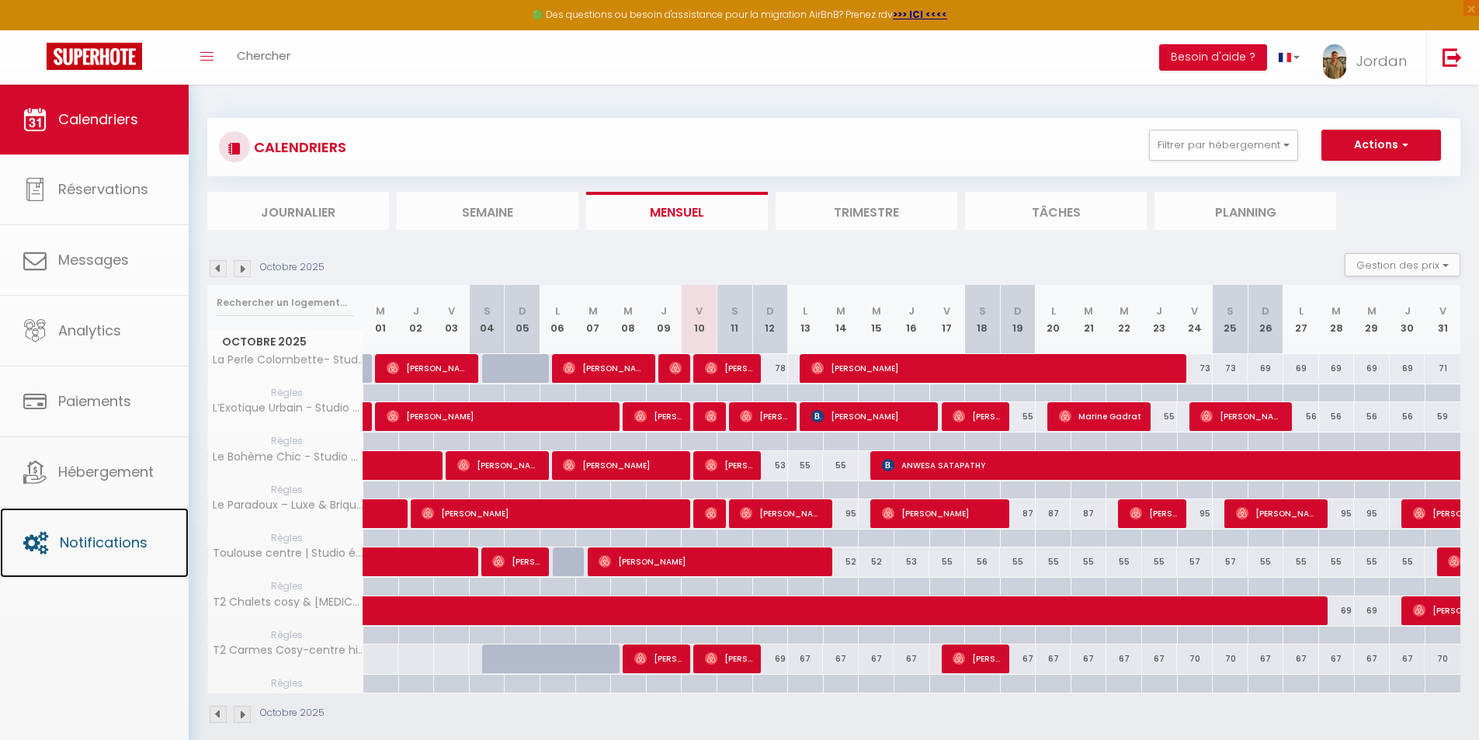
click at [103, 535] on span "Notifications" at bounding box center [104, 542] width 88 height 19
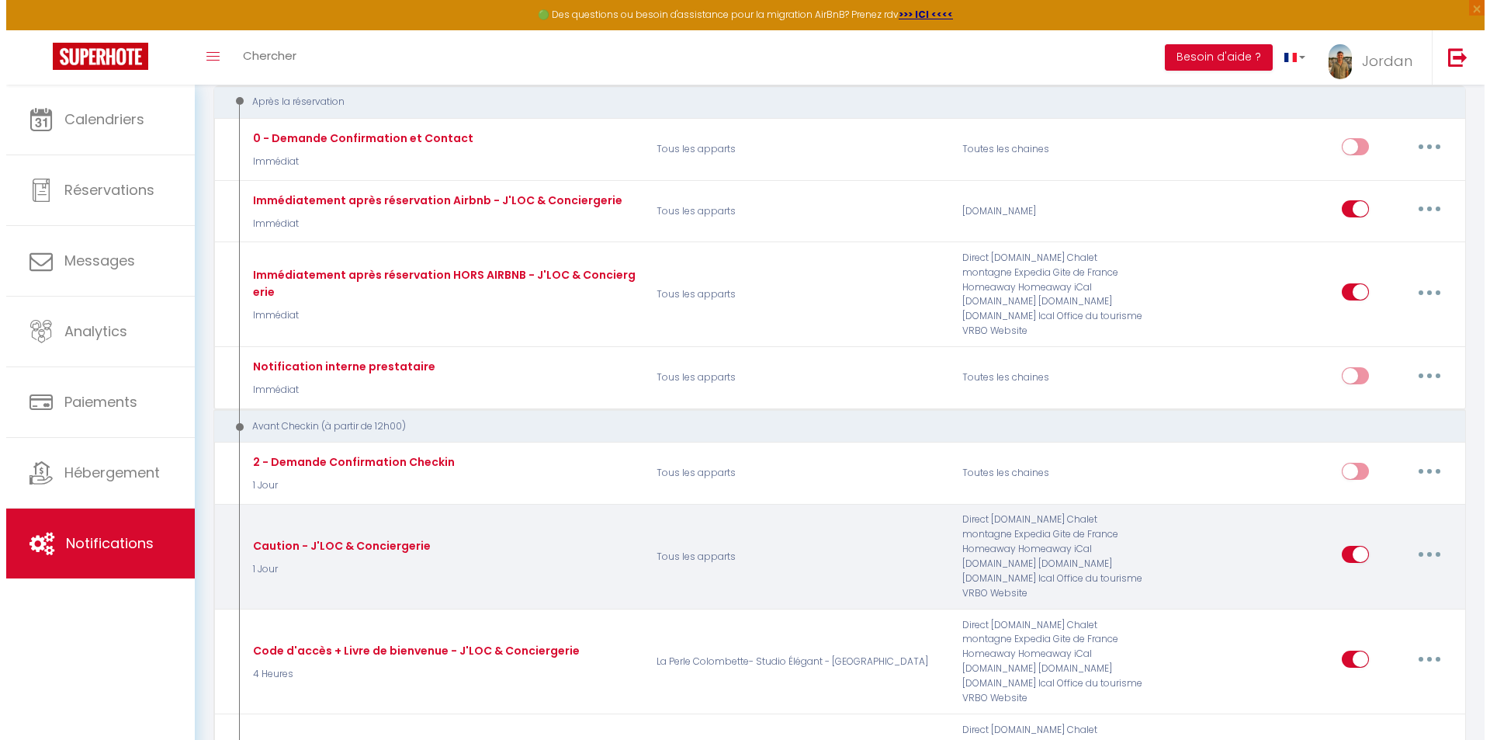
scroll to position [155, 0]
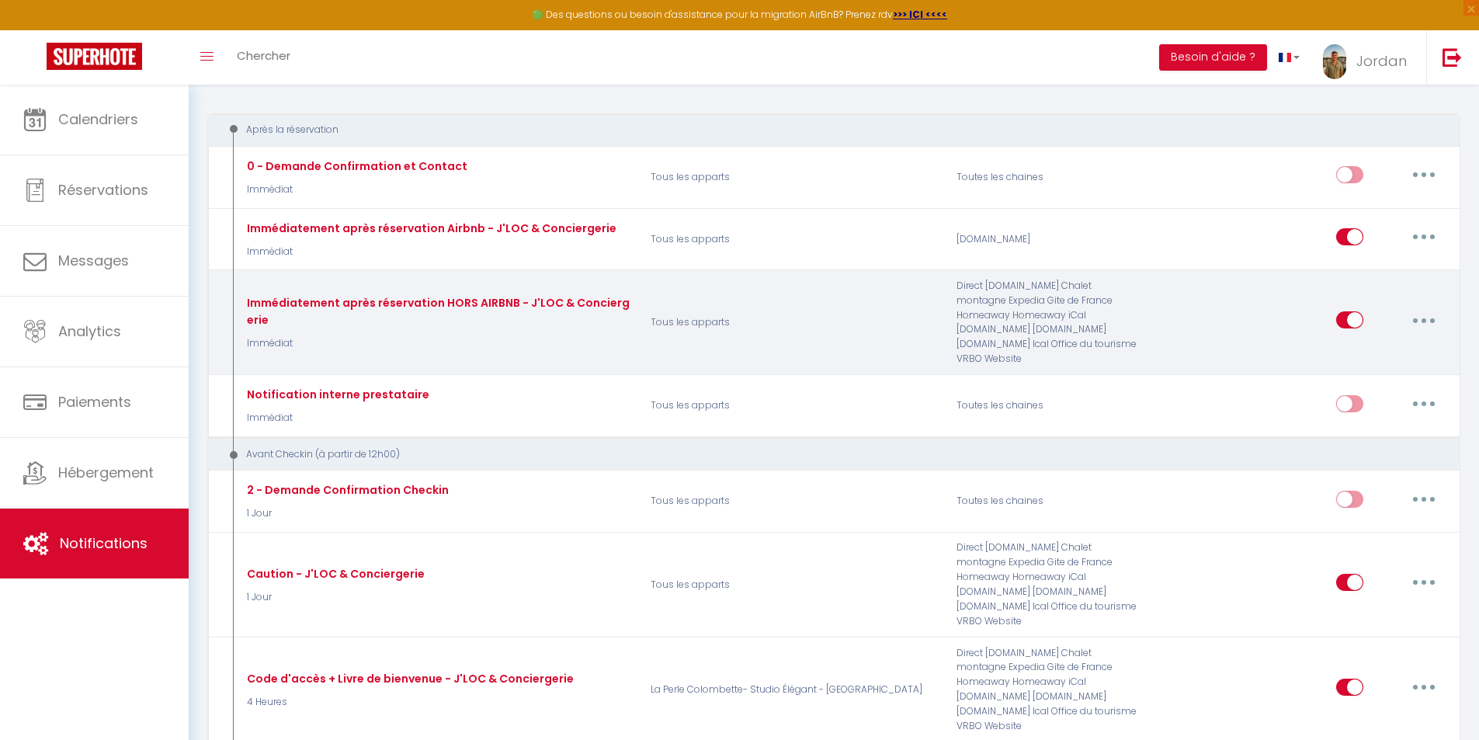
click at [1424, 318] on icon "button" at bounding box center [1423, 320] width 5 height 5
click at [1370, 346] on link "Editer" at bounding box center [1383, 355] width 115 height 26
type input "Immédiatement après réservation HORS AIRBNB - J'LOC & Conciergerie"
checkbox input "true"
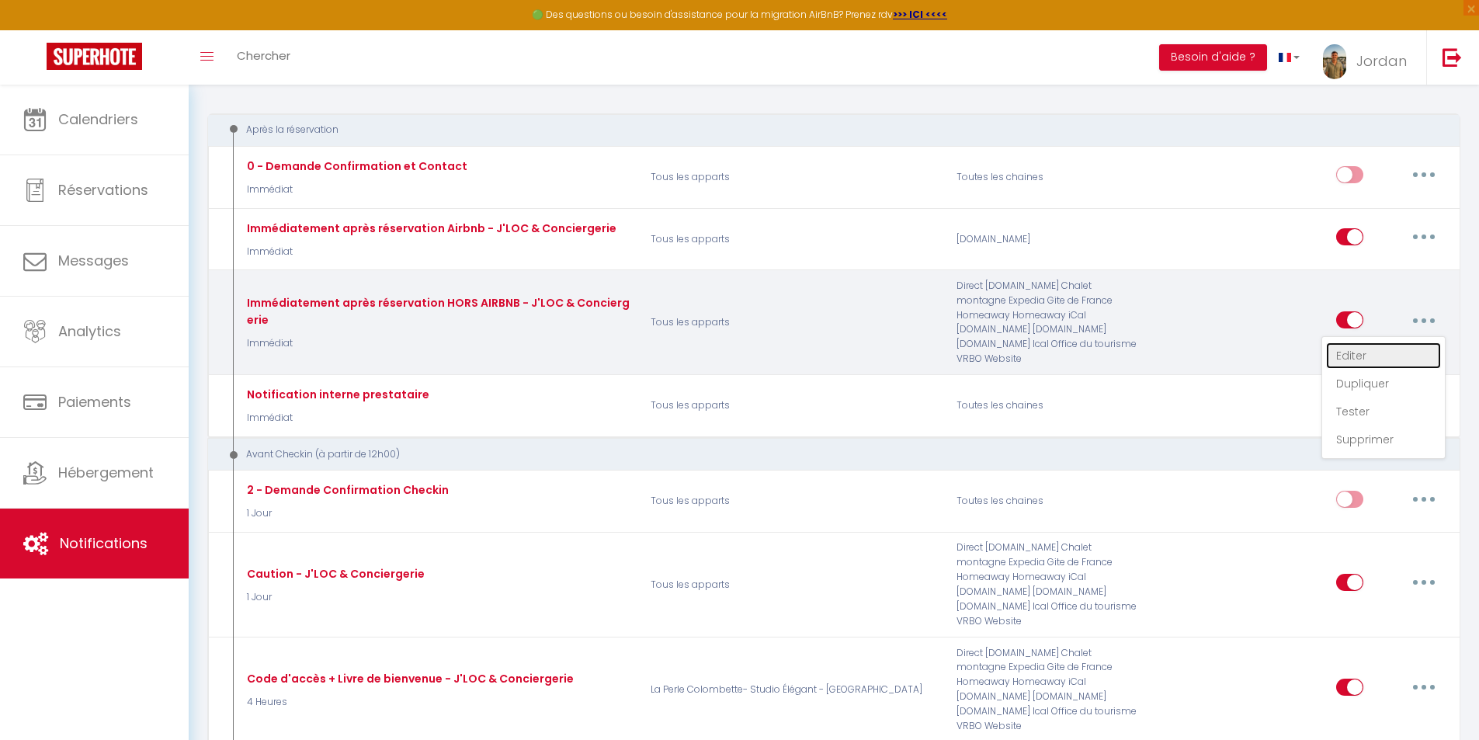
checkbox input "true"
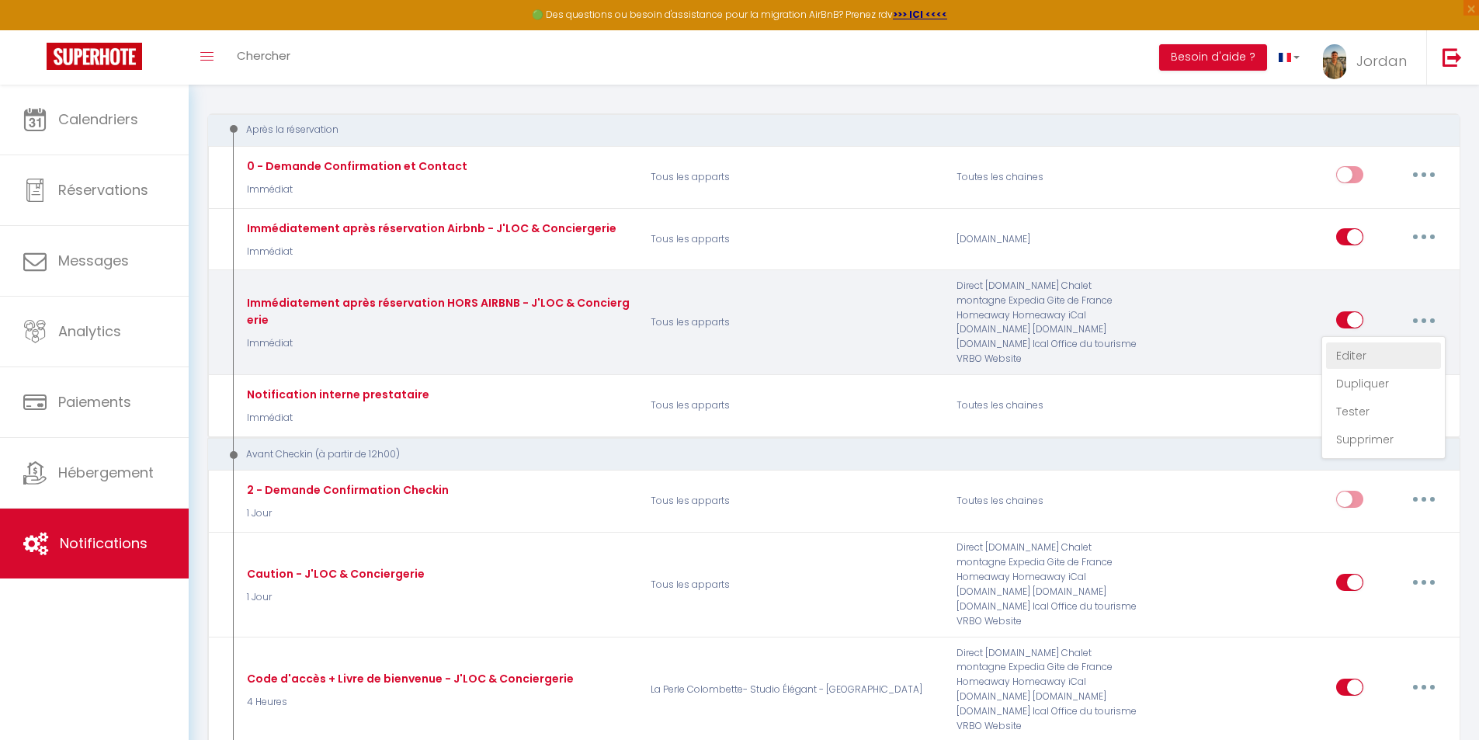
checkbox input "true"
select select "Immédiat"
select select
checkbox input "true"
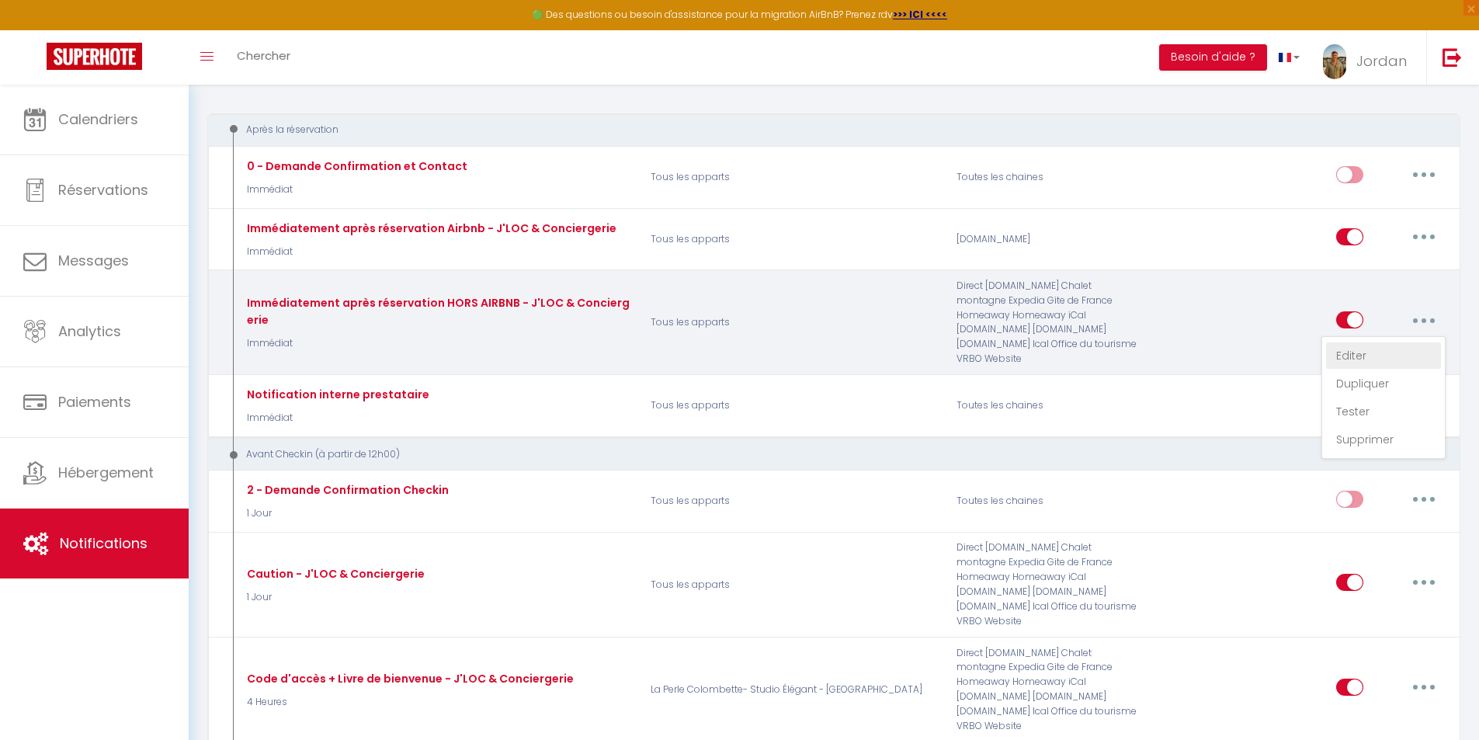
checkbox input "false"
radio input "true"
type input "Votre réservation à Toulouse [GUEST:FIRST_NAME] par J'LOC & Conciergerie"
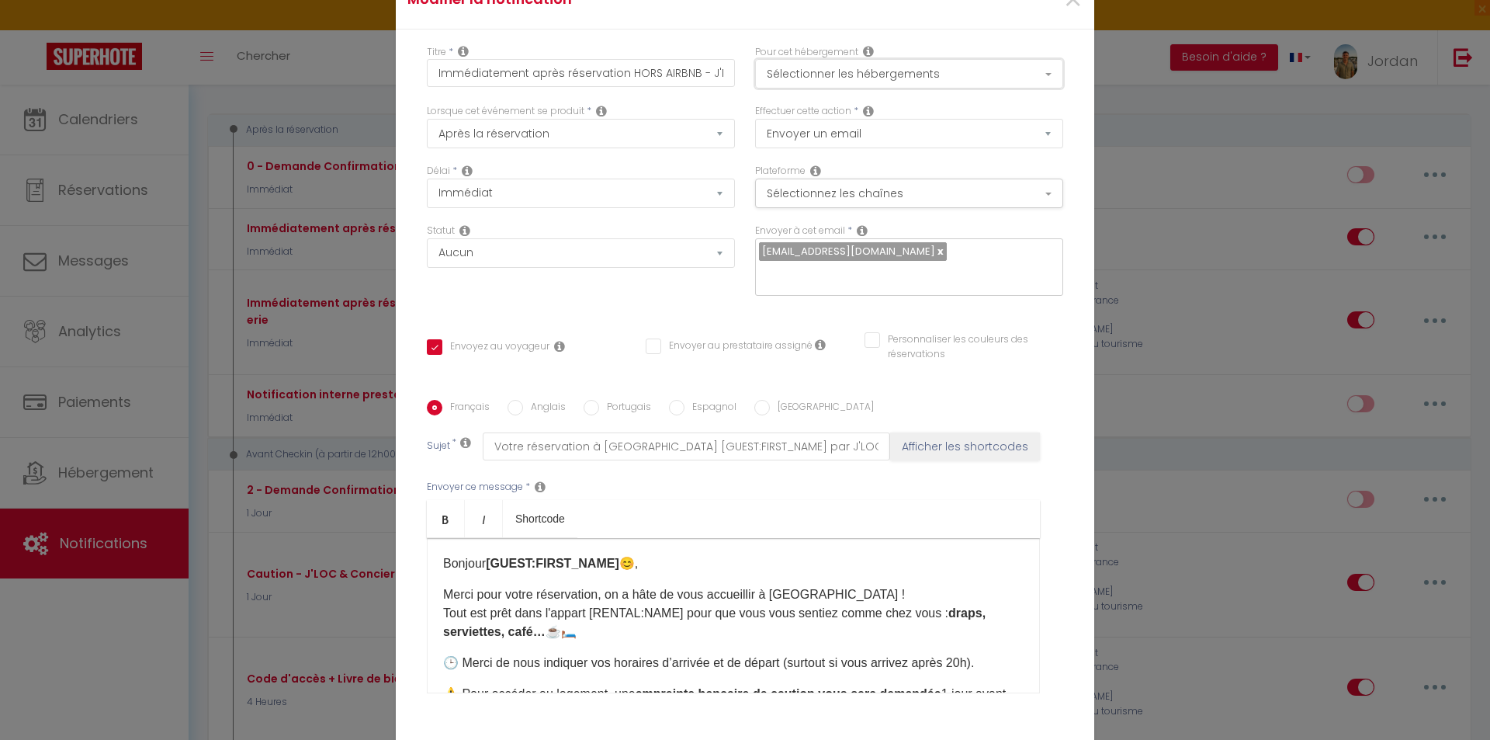
click at [889, 73] on button "Sélectionner les hébergements" at bounding box center [909, 73] width 308 height 29
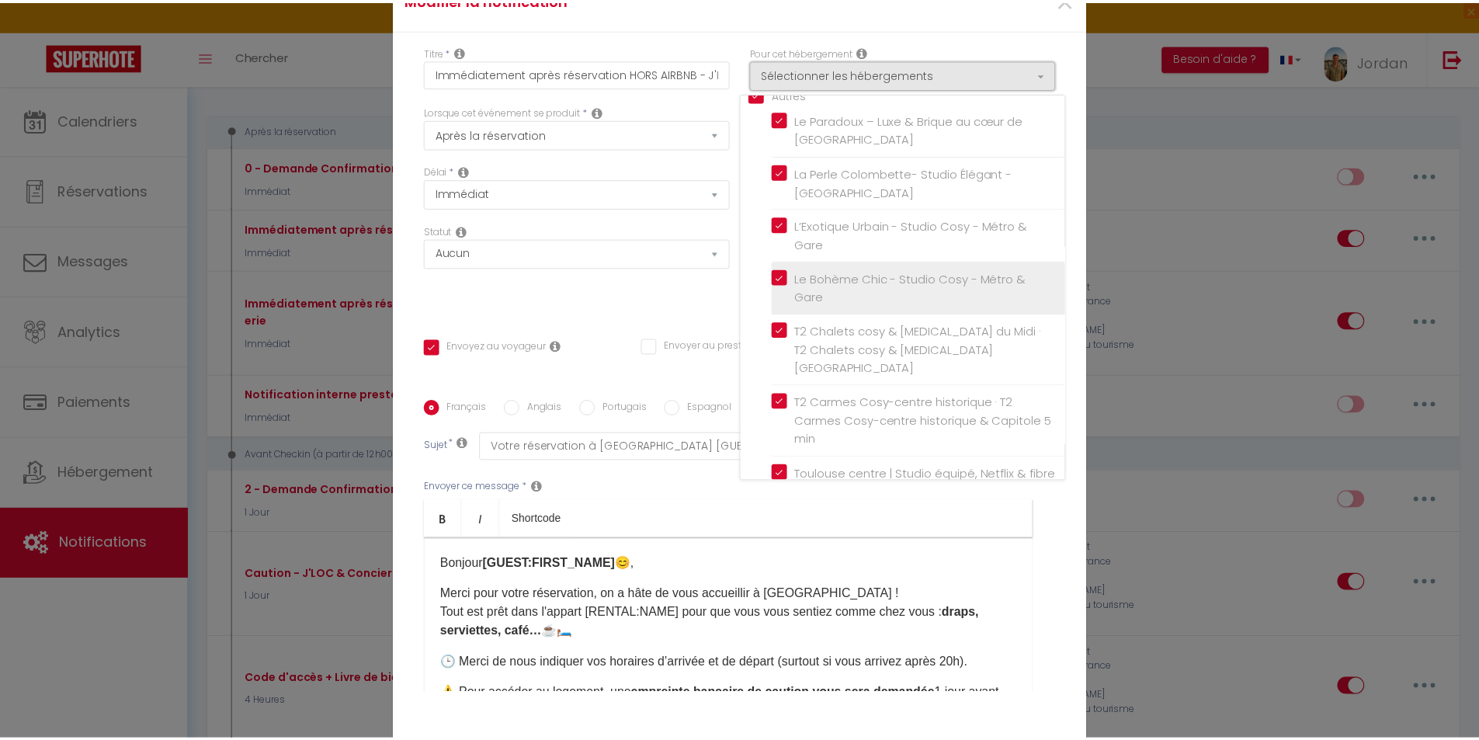
scroll to position [87, 0]
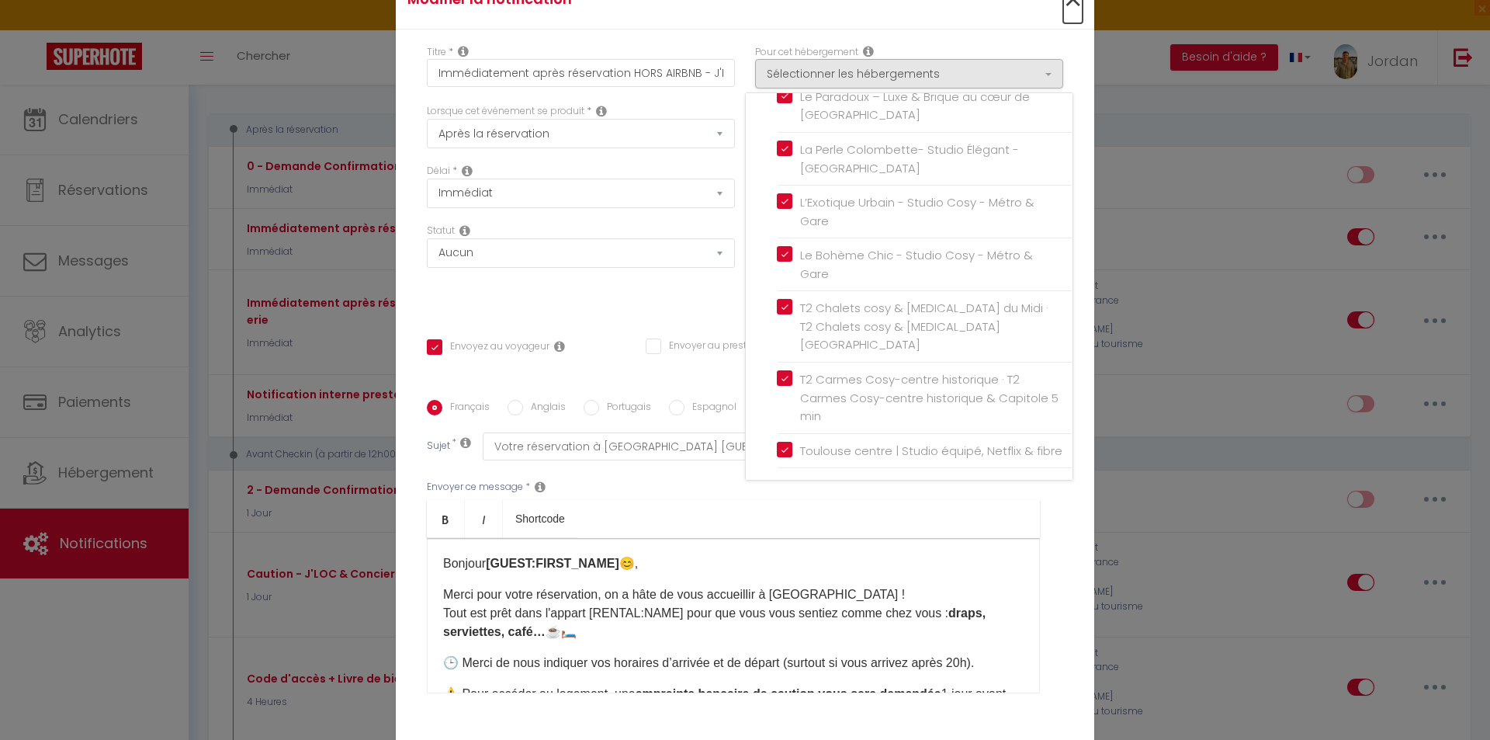
click at [1067, 6] on span "×" at bounding box center [1072, 0] width 19 height 47
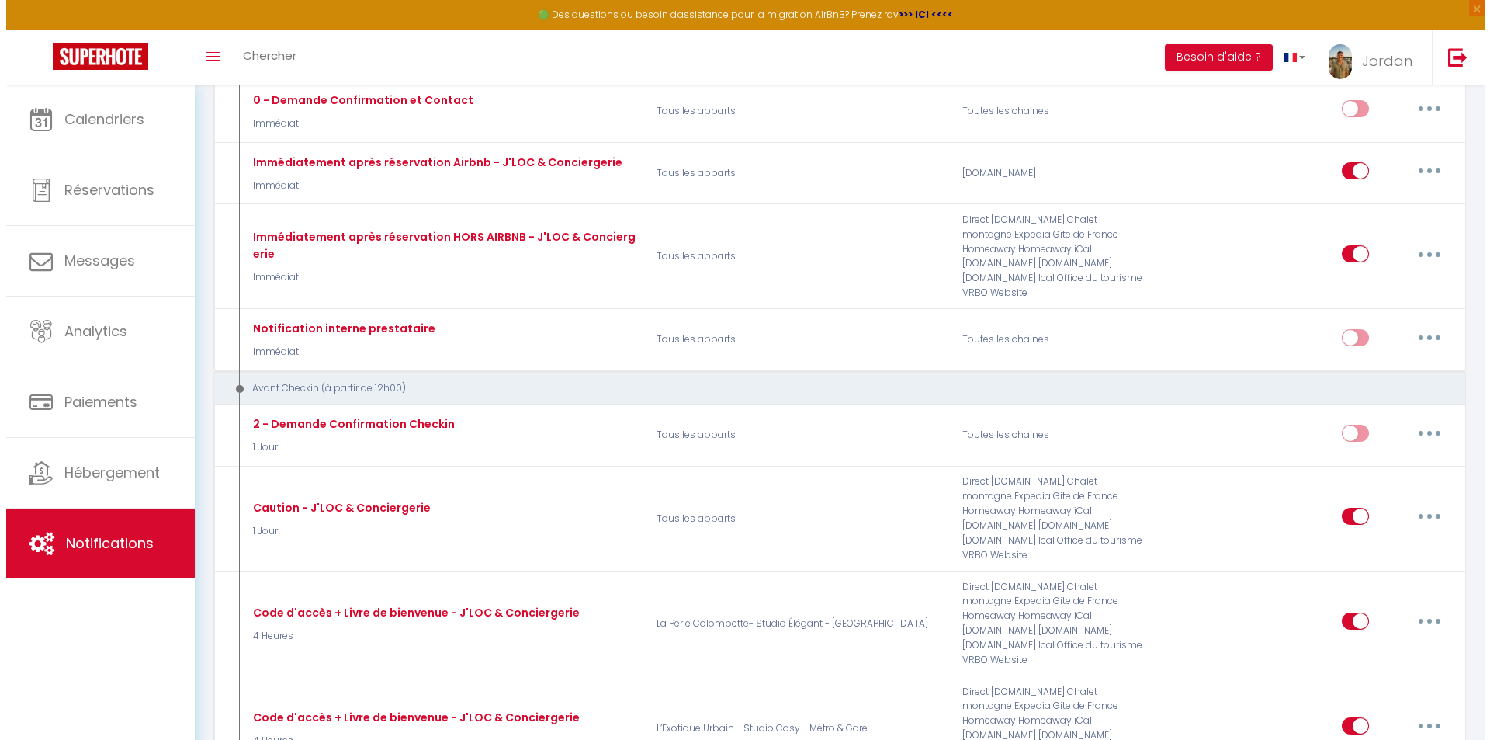
scroll to position [311, 0]
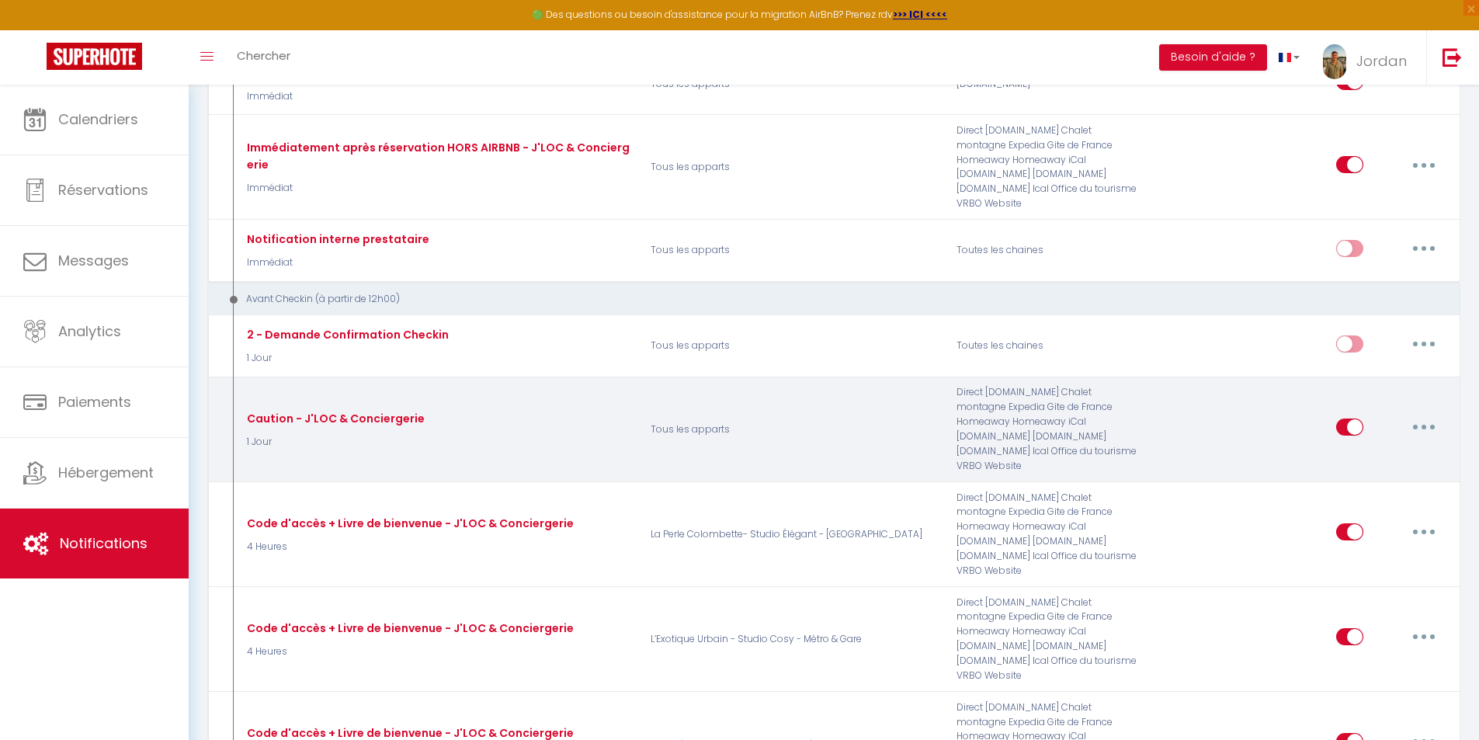
click at [518, 406] on div "Caution - J'LOC & Conciergerie 1 Jour" at bounding box center [437, 429] width 408 height 88
click at [1415, 415] on button "button" at bounding box center [1423, 427] width 43 height 25
click at [1339, 449] on link "Editer" at bounding box center [1383, 462] width 115 height 26
type input "Caution - J'LOC & Conciergerie"
select select "1 Jour"
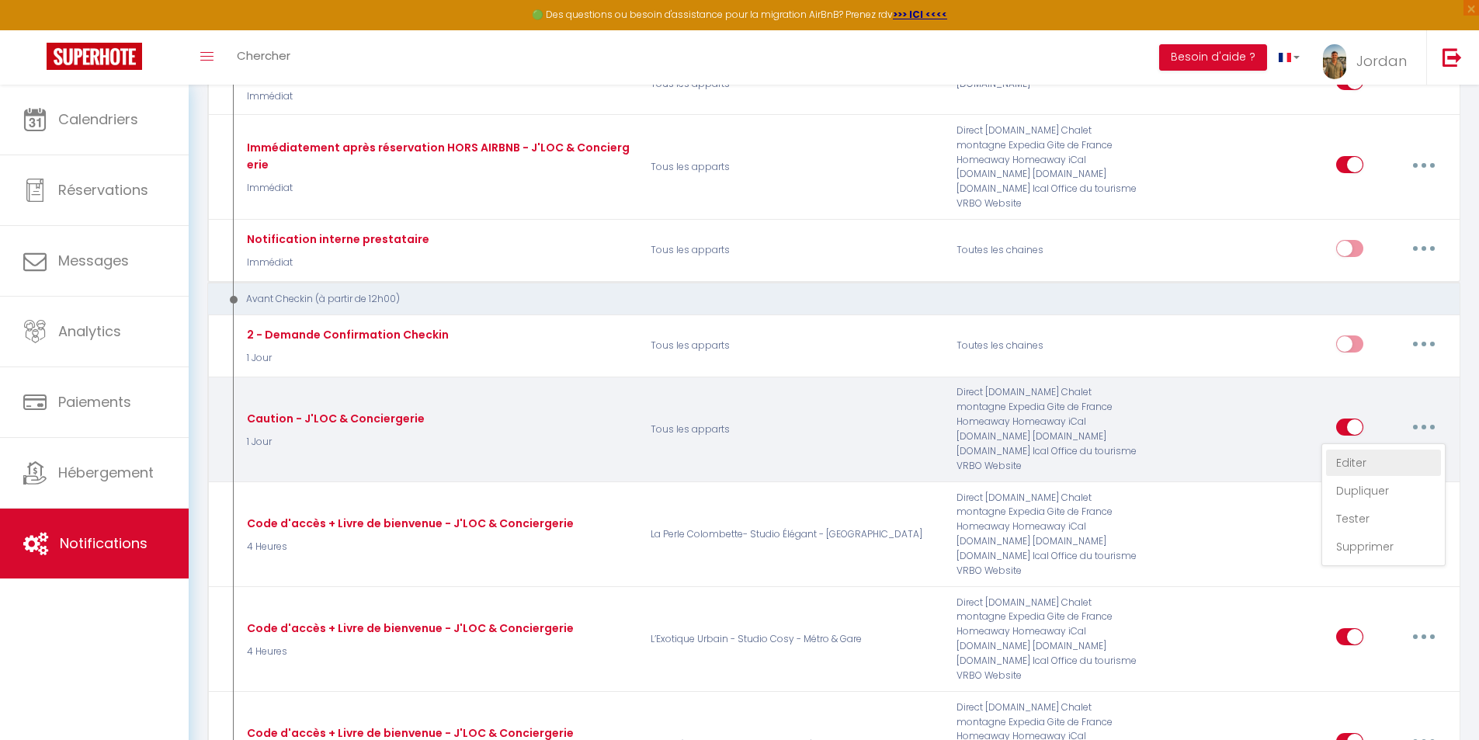
select select "if_booking_is_paid"
checkbox input "true"
checkbox input "false"
type input "Arrivée imminente [GUEST:FIRST_NAME]voici votre lien de caution - J'LOC & Conci…"
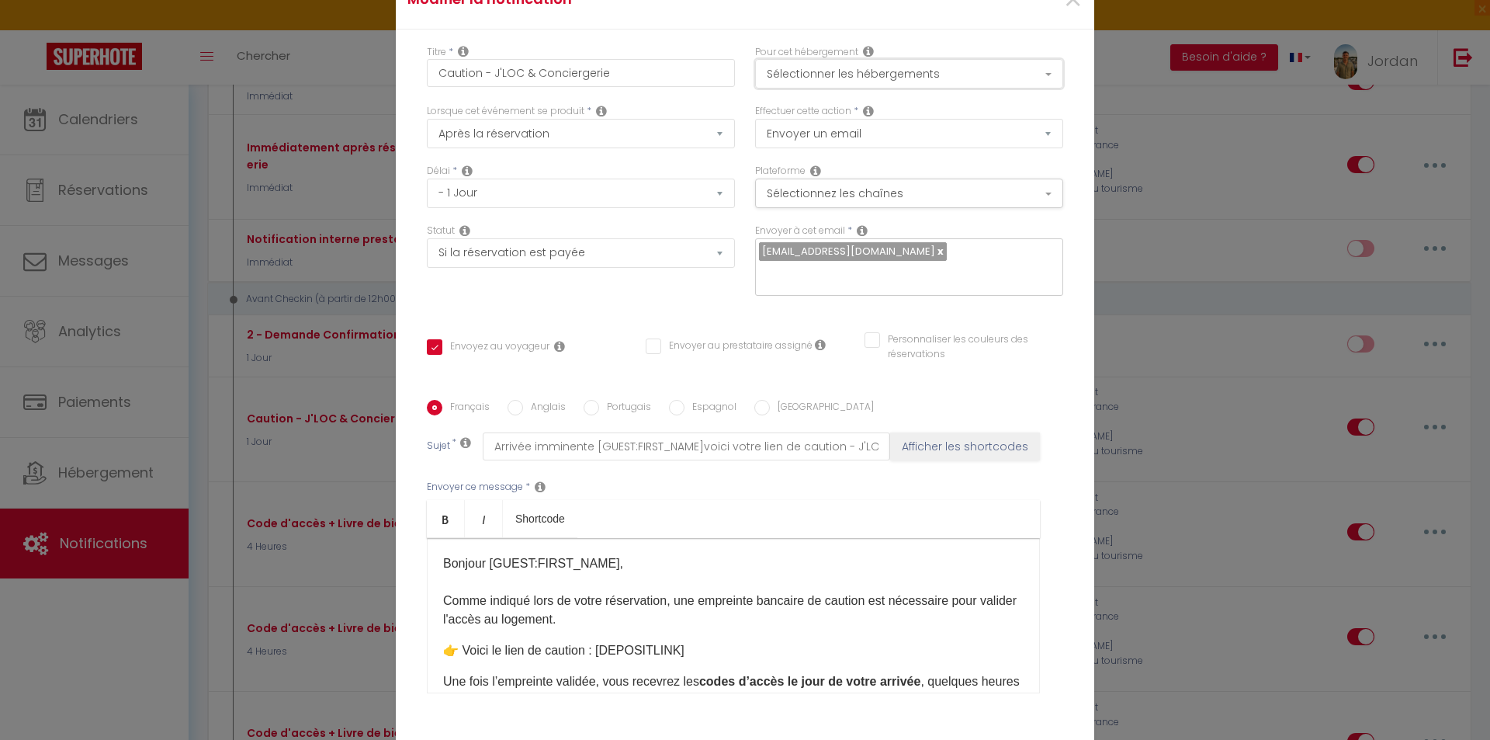
click at [875, 81] on button "Sélectionner les hébergements" at bounding box center [909, 73] width 308 height 29
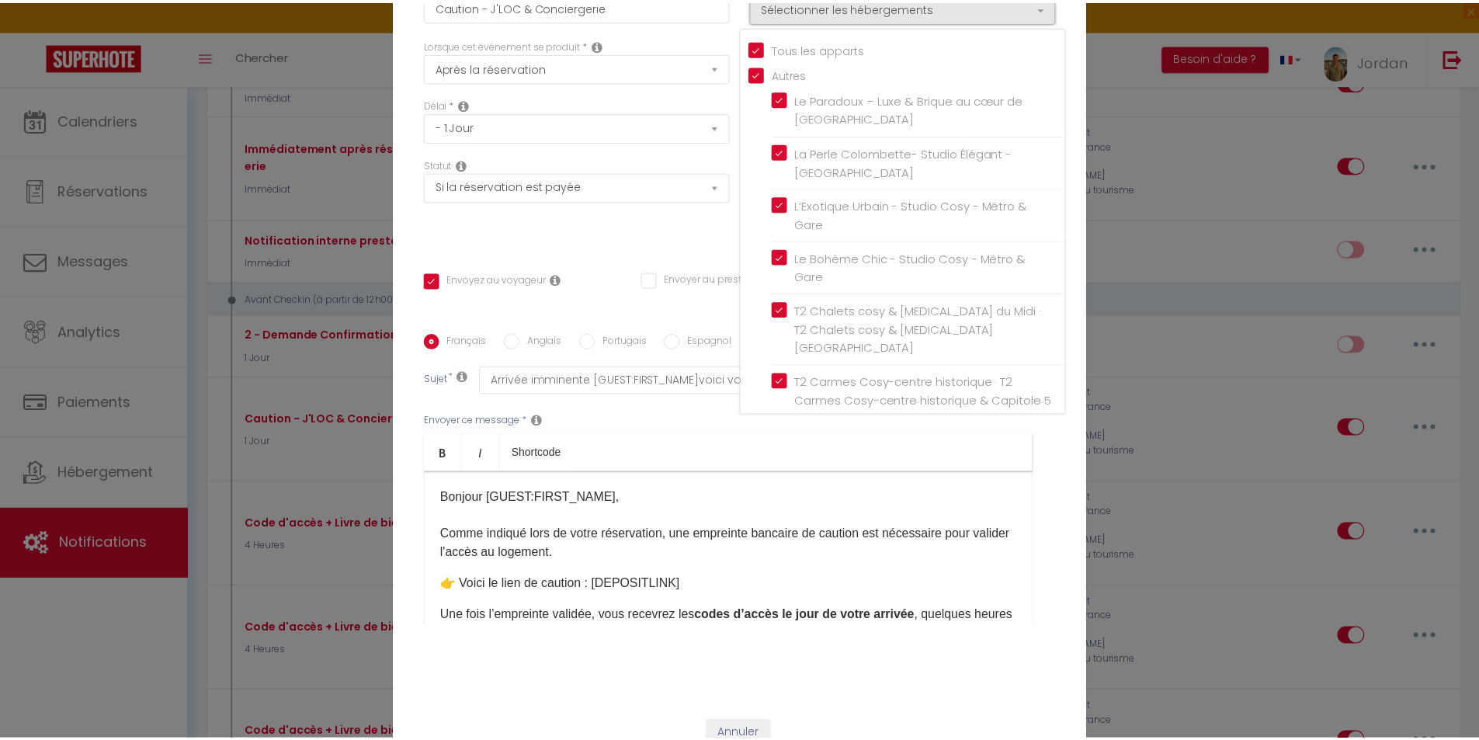
scroll to position [0, 0]
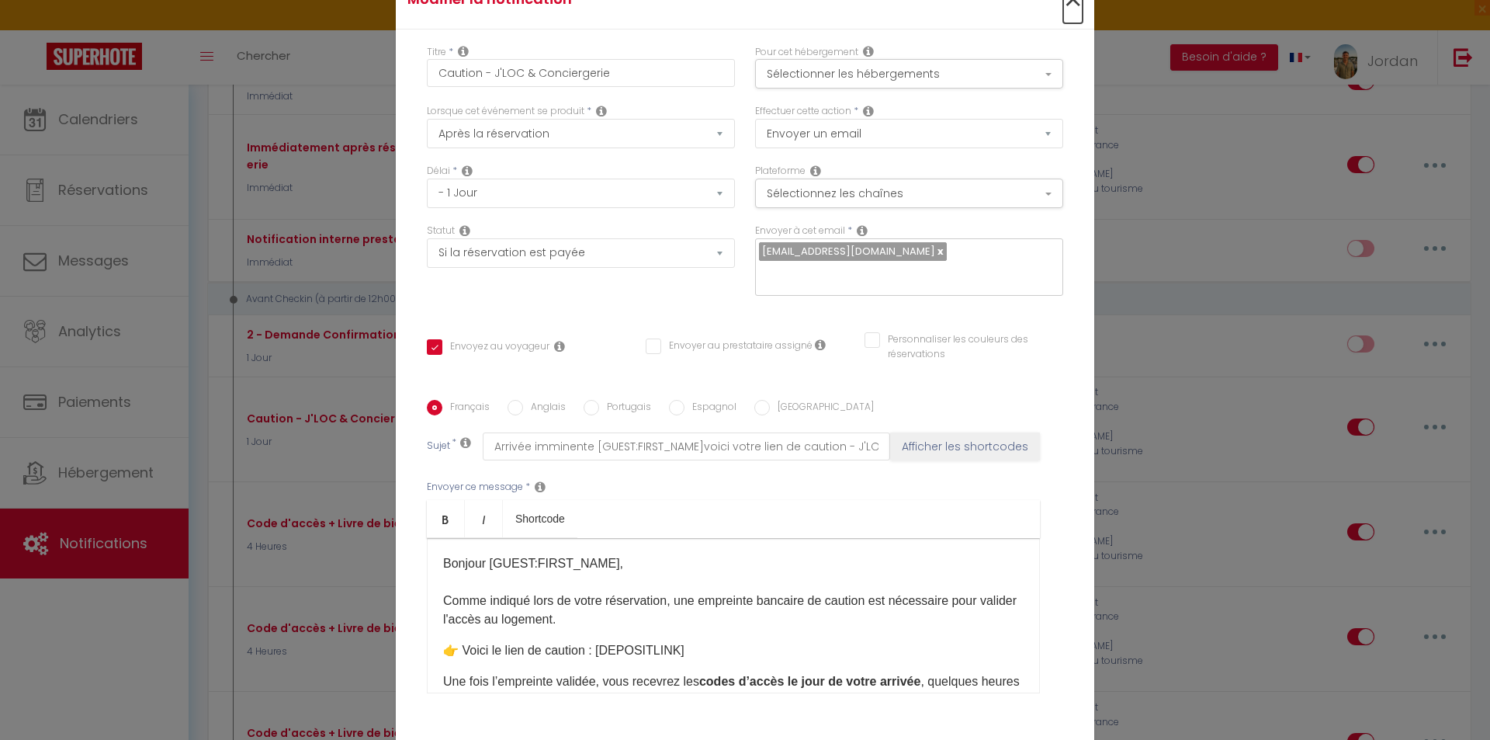
click at [1068, 9] on span "×" at bounding box center [1072, 0] width 19 height 47
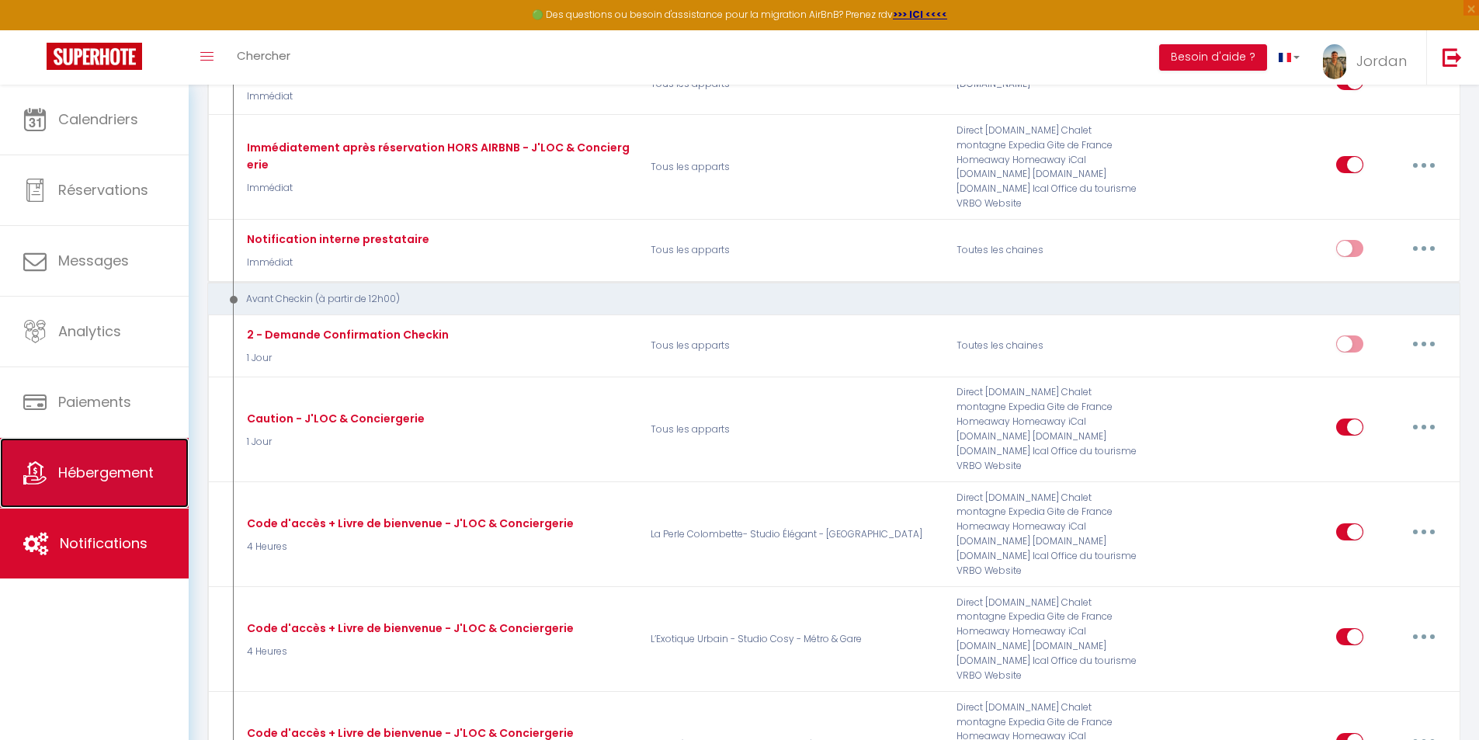
click at [126, 475] on span "Hébergement" at bounding box center [105, 472] width 95 height 19
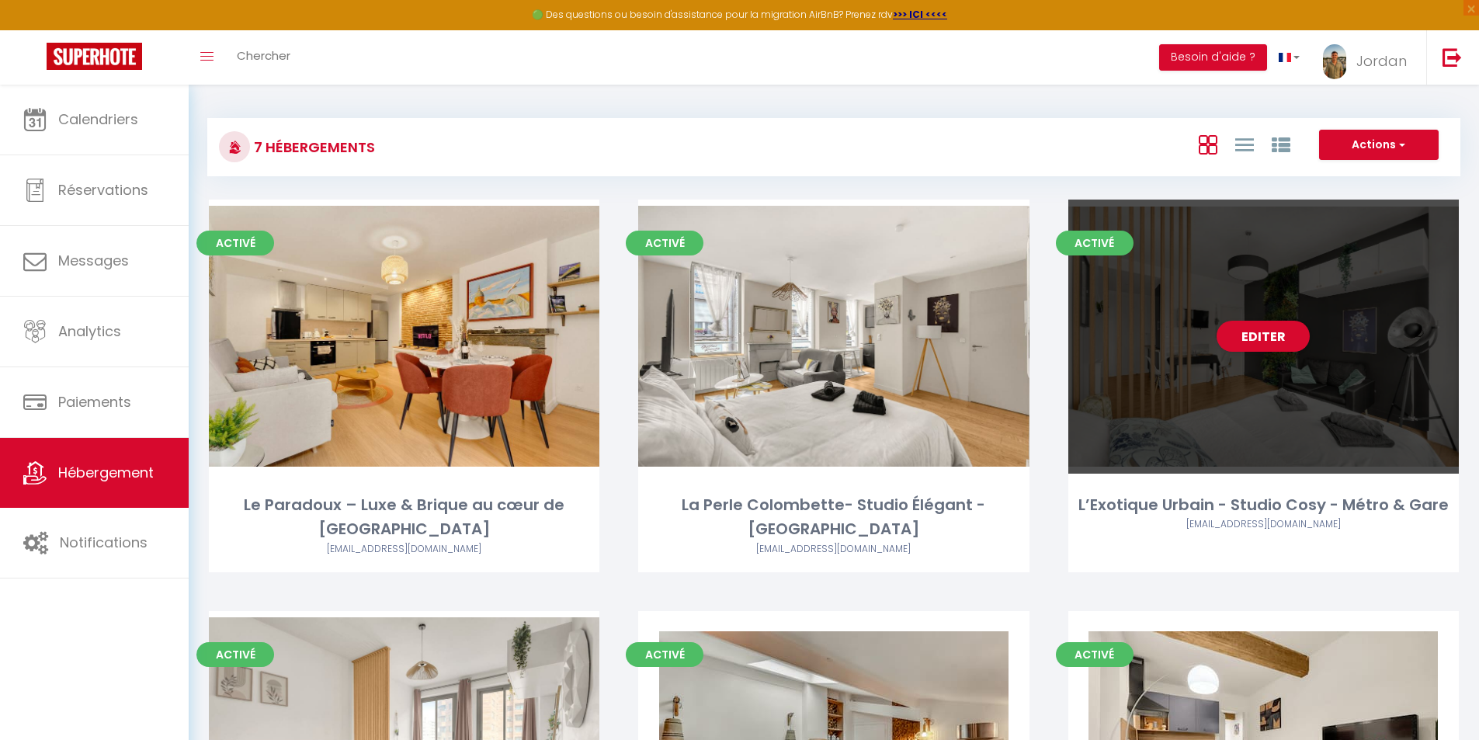
scroll to position [155, 0]
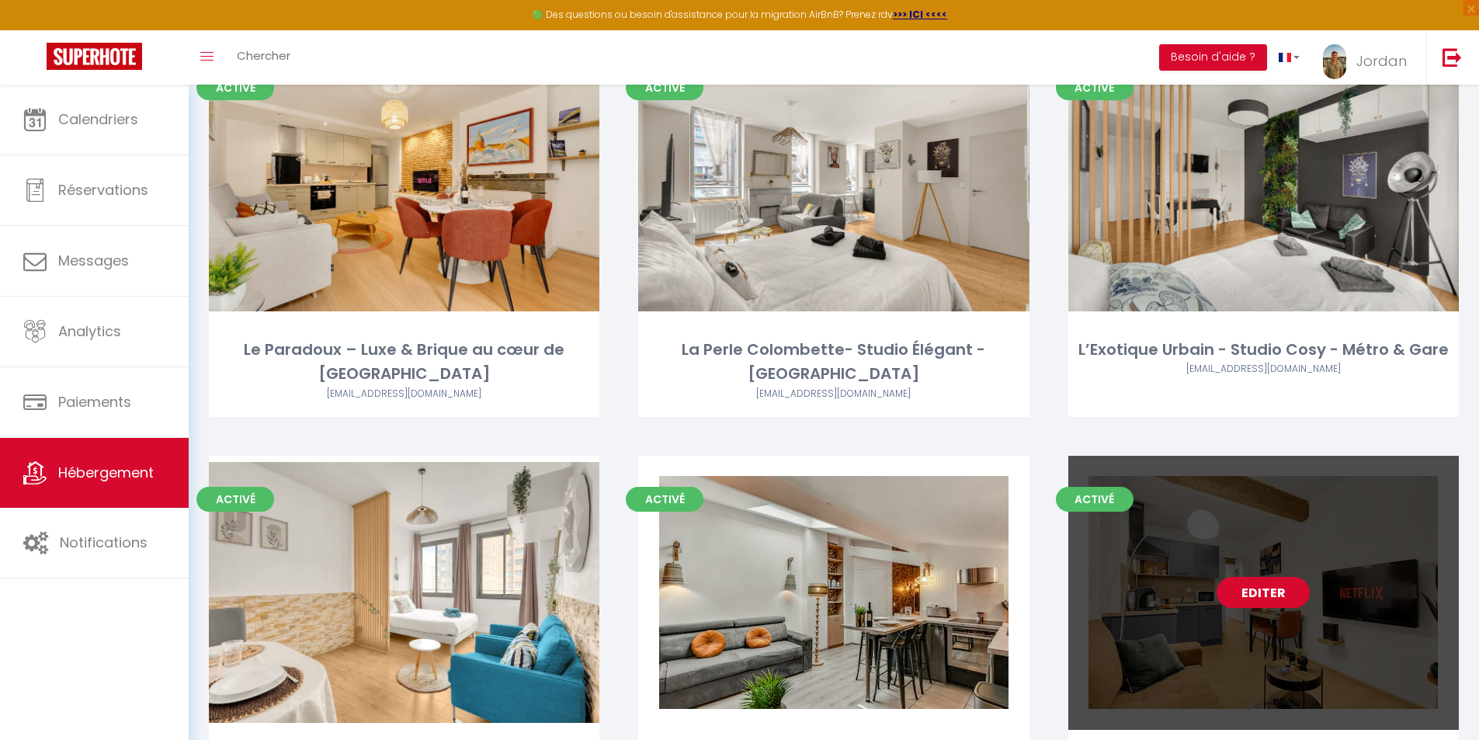
click at [1265, 595] on link "Editer" at bounding box center [1262, 592] width 93 height 31
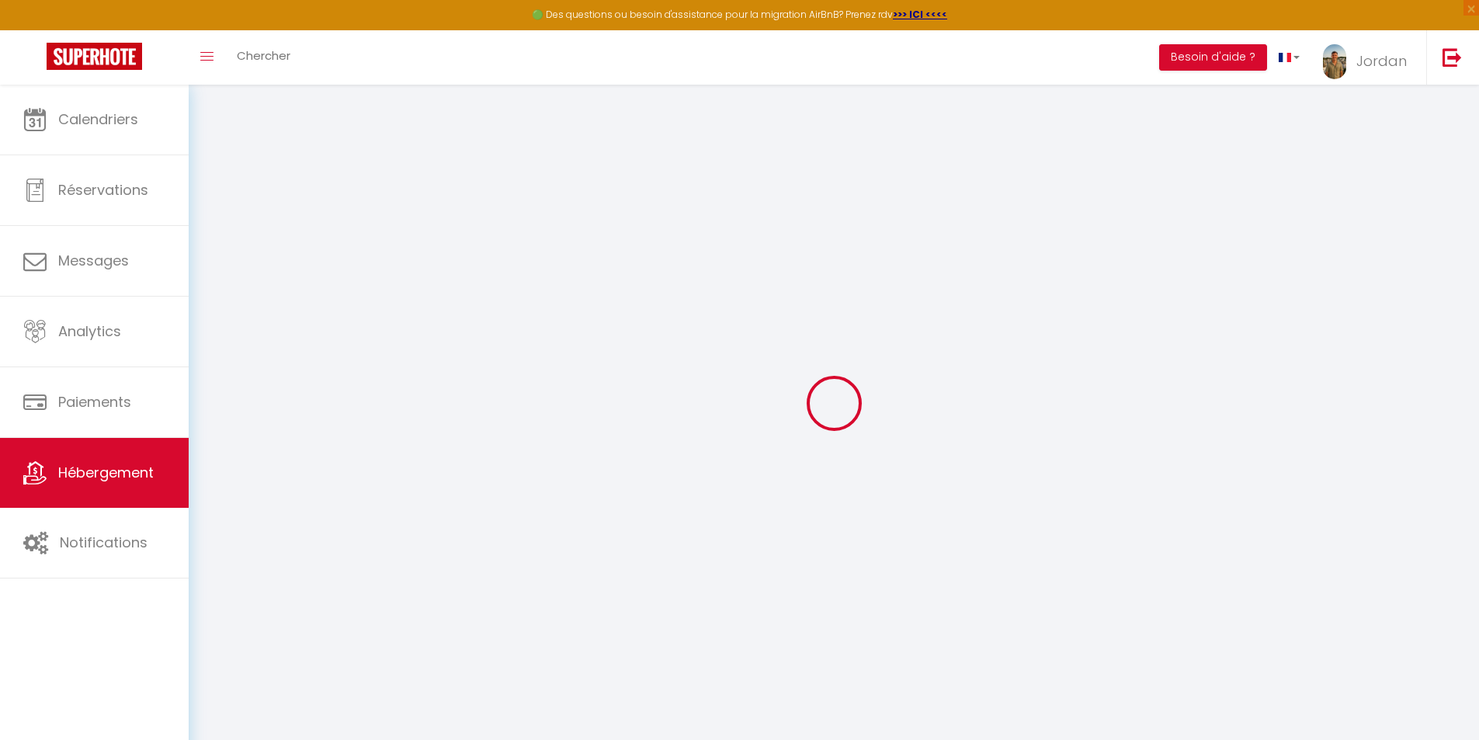
checkbox input "false"
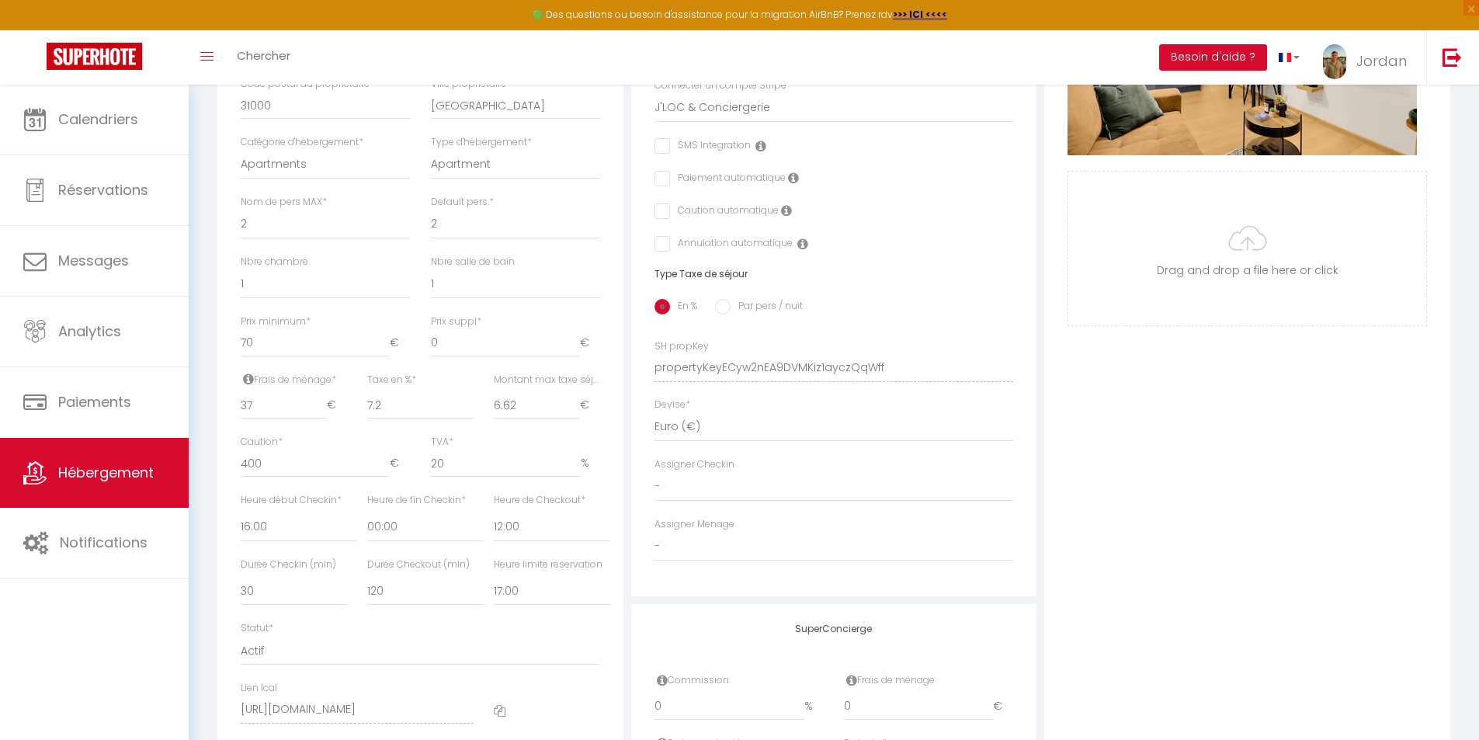
scroll to position [466, 0]
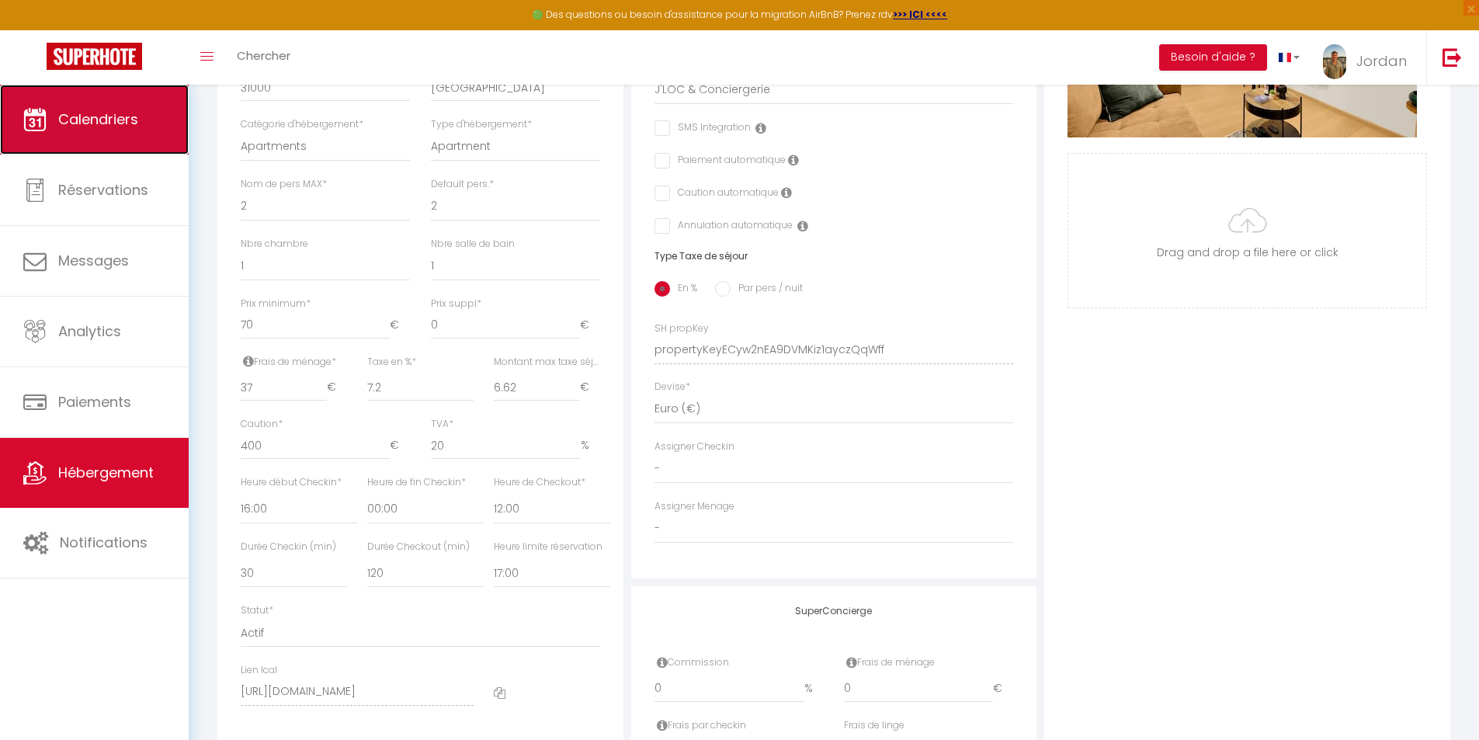
click at [125, 124] on span "Calendriers" at bounding box center [98, 118] width 80 height 19
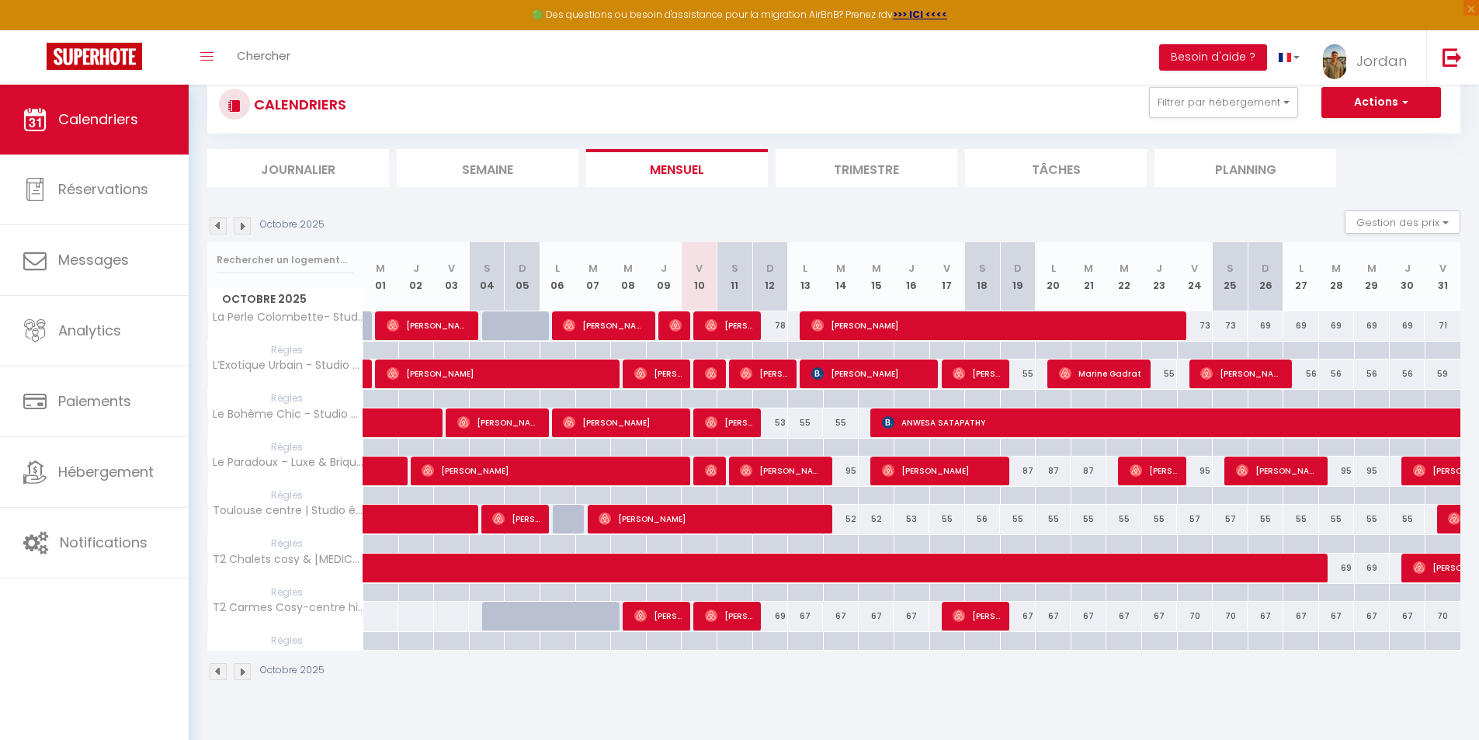
scroll to position [85, 0]
